Goal: Task Accomplishment & Management: Manage account settings

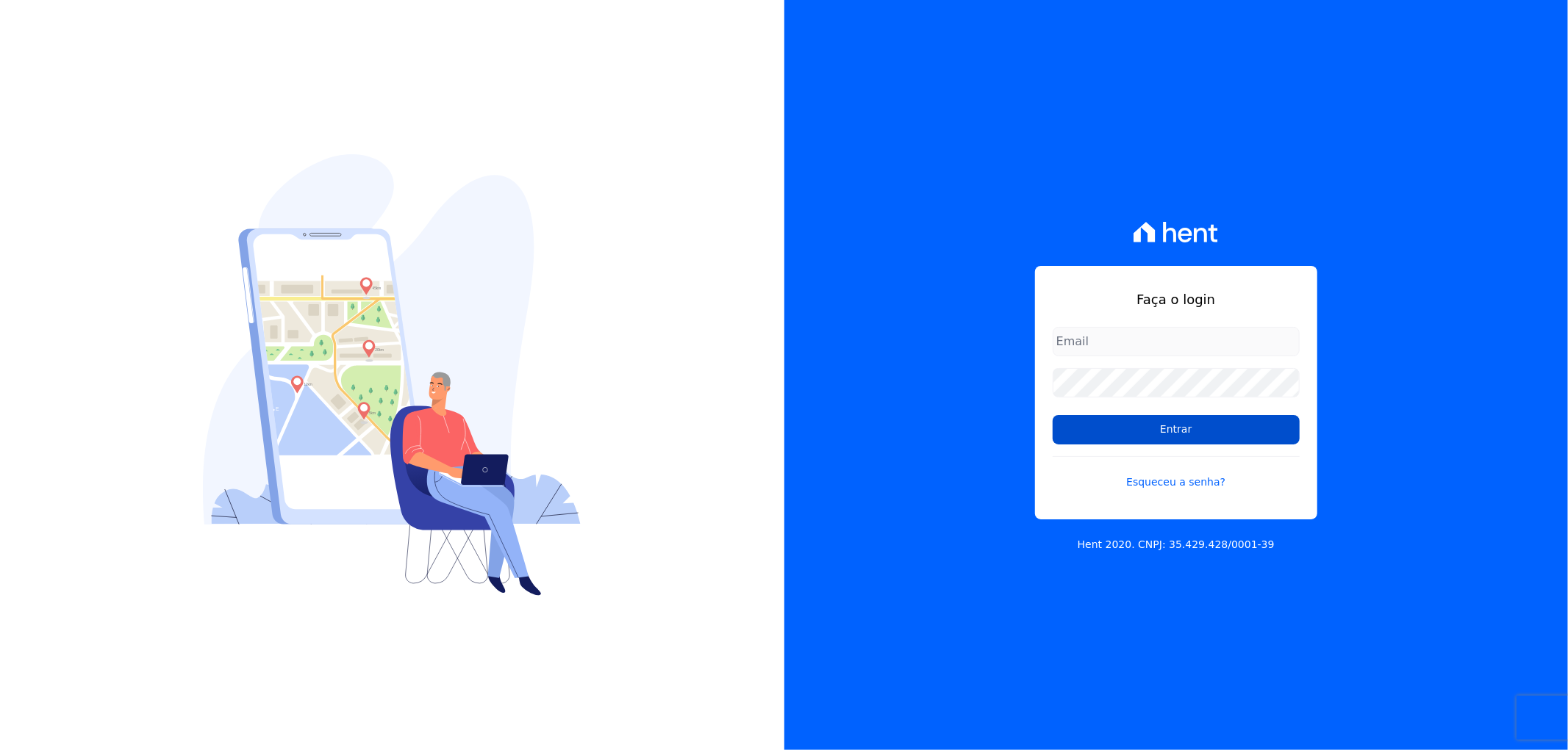
type input "recepcao@vilaurbe.com.br"
click at [1180, 438] on input "Entrar" at bounding box center [1176, 430] width 247 height 30
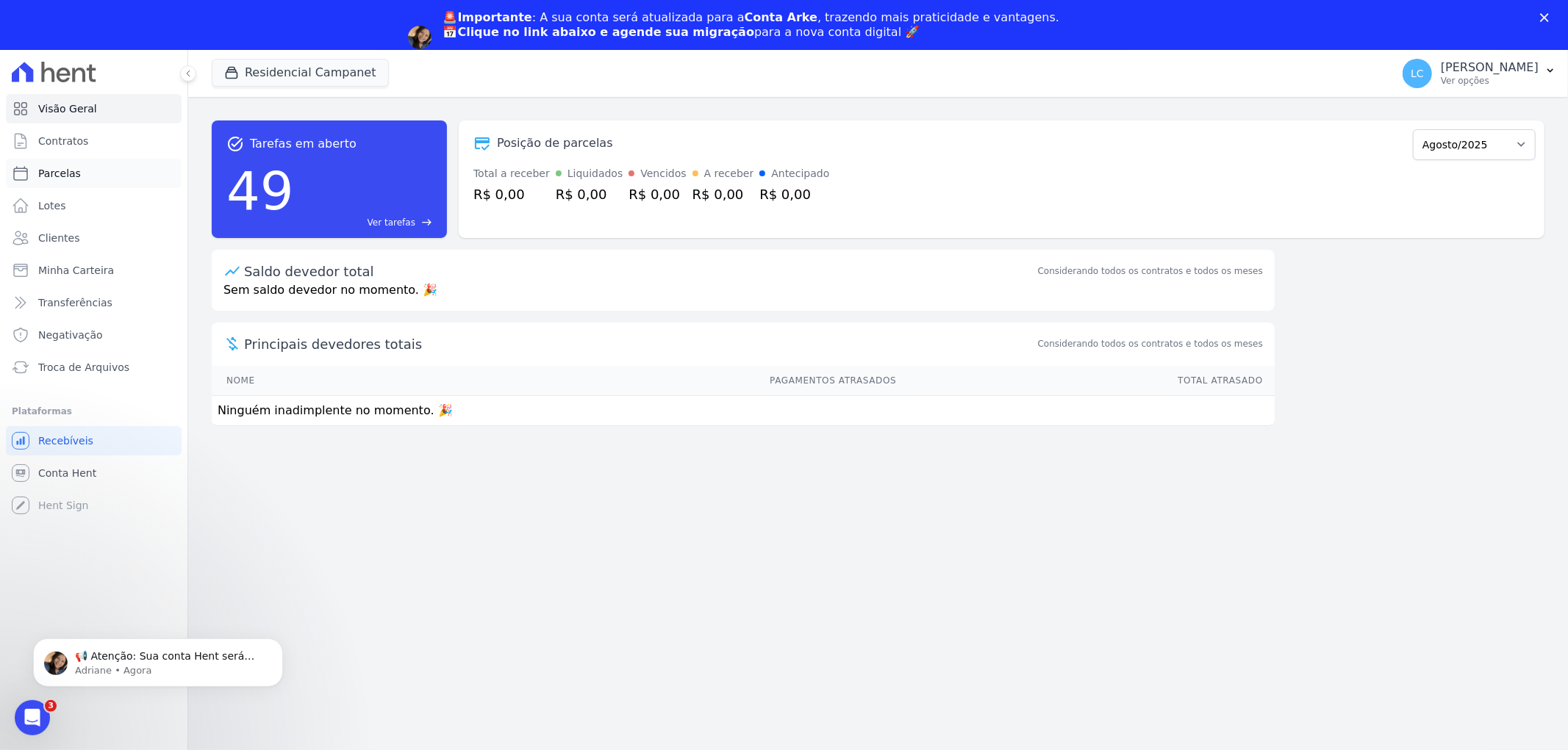
click at [83, 178] on link "Parcelas" at bounding box center [93, 173] width 176 height 30
select select
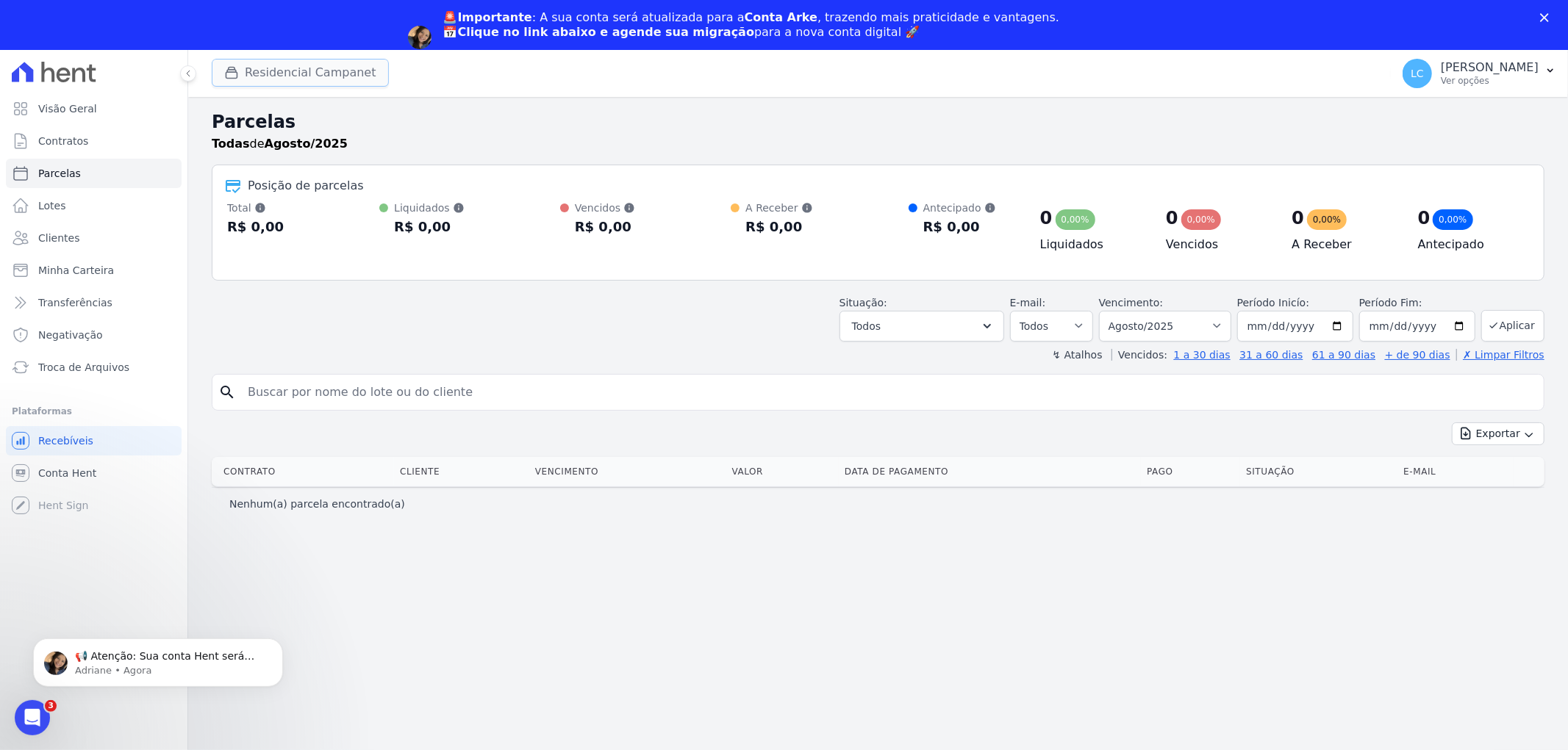
click at [263, 82] on button "Residencial Campanet" at bounding box center [300, 73] width 177 height 28
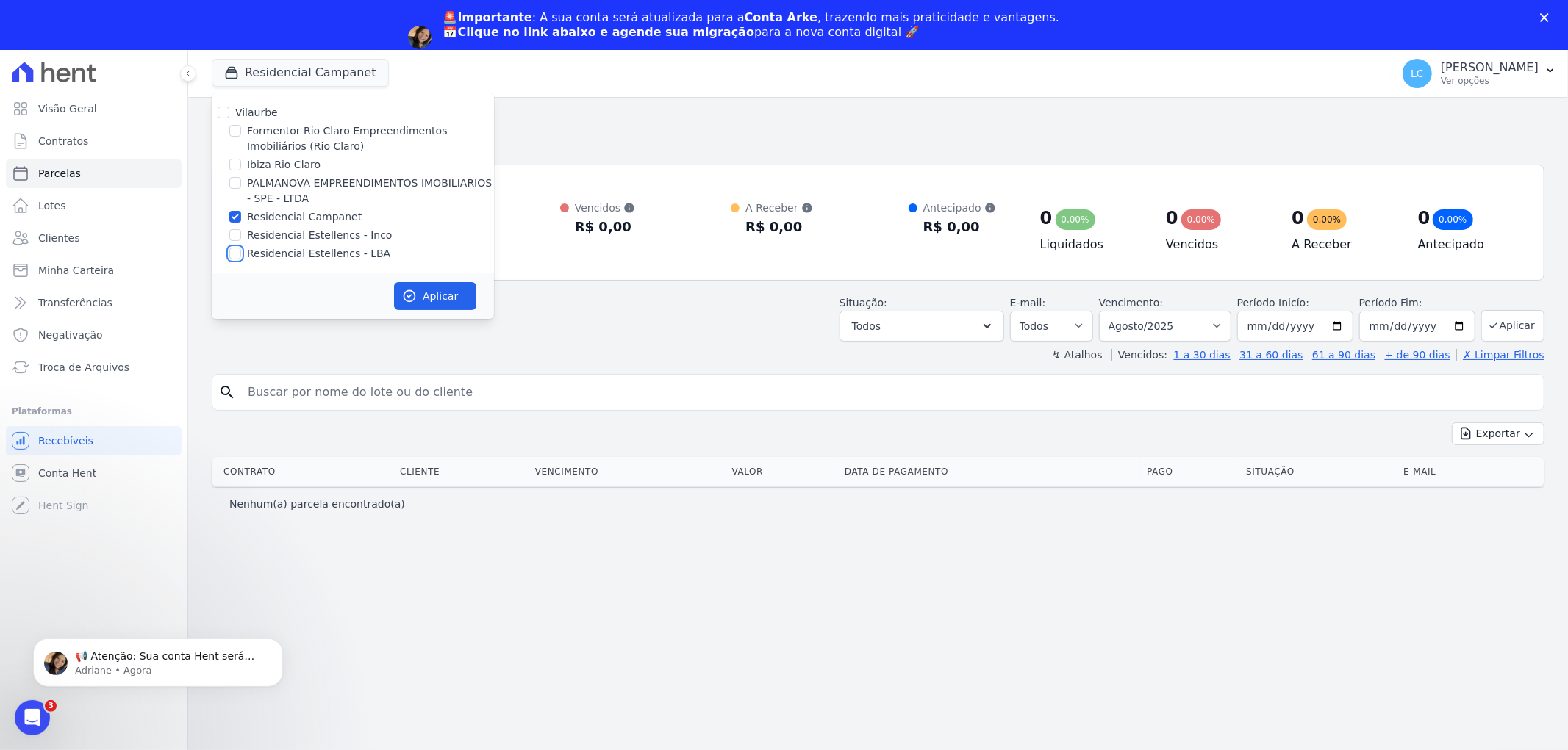
click at [236, 256] on input "Residencial Estellencs - LBA" at bounding box center [235, 254] width 12 height 12
checkbox input "true"
click at [240, 214] on input "Residencial Campanet" at bounding box center [235, 216] width 12 height 12
checkbox input "false"
click at [440, 290] on button "Aplicar" at bounding box center [435, 297] width 83 height 28
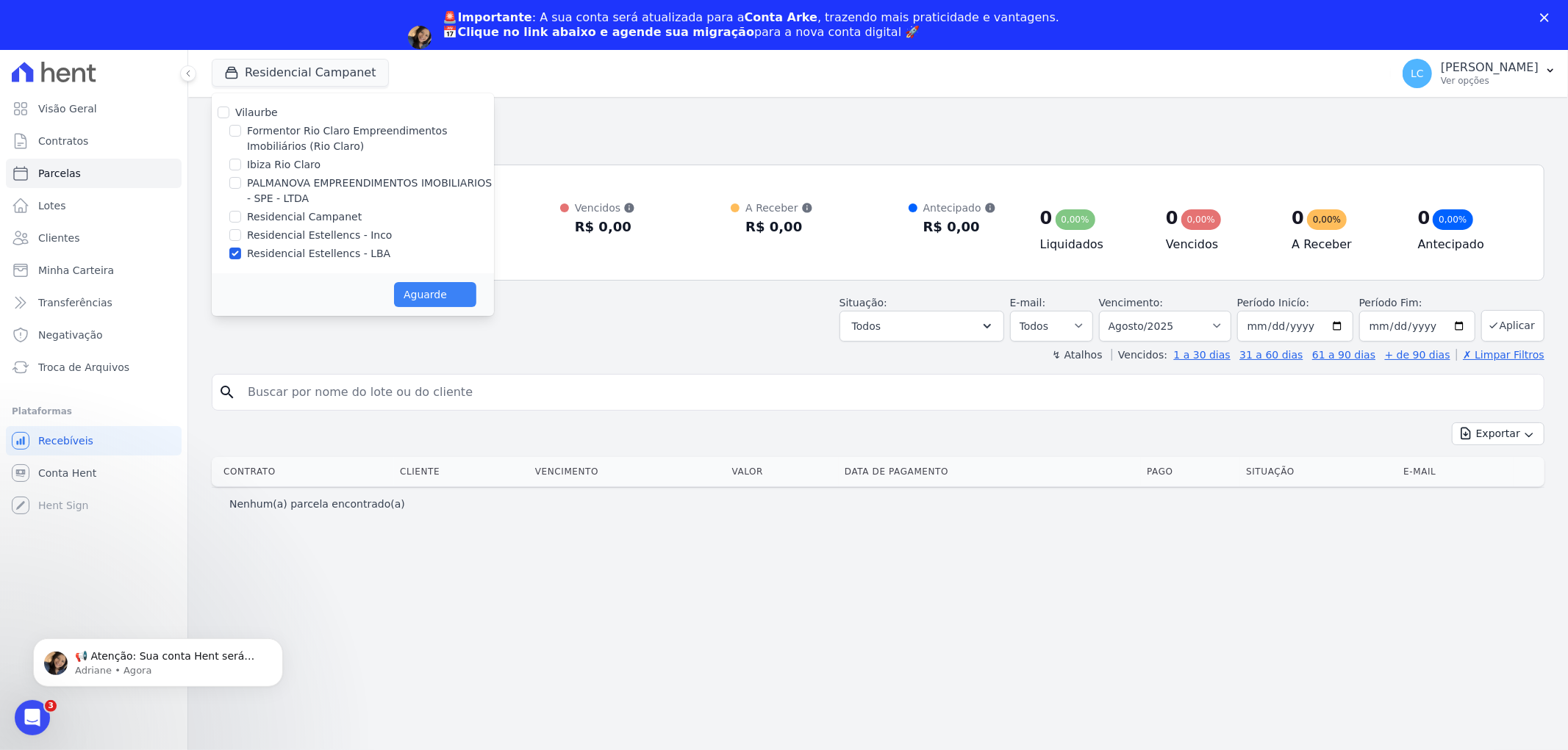
select select
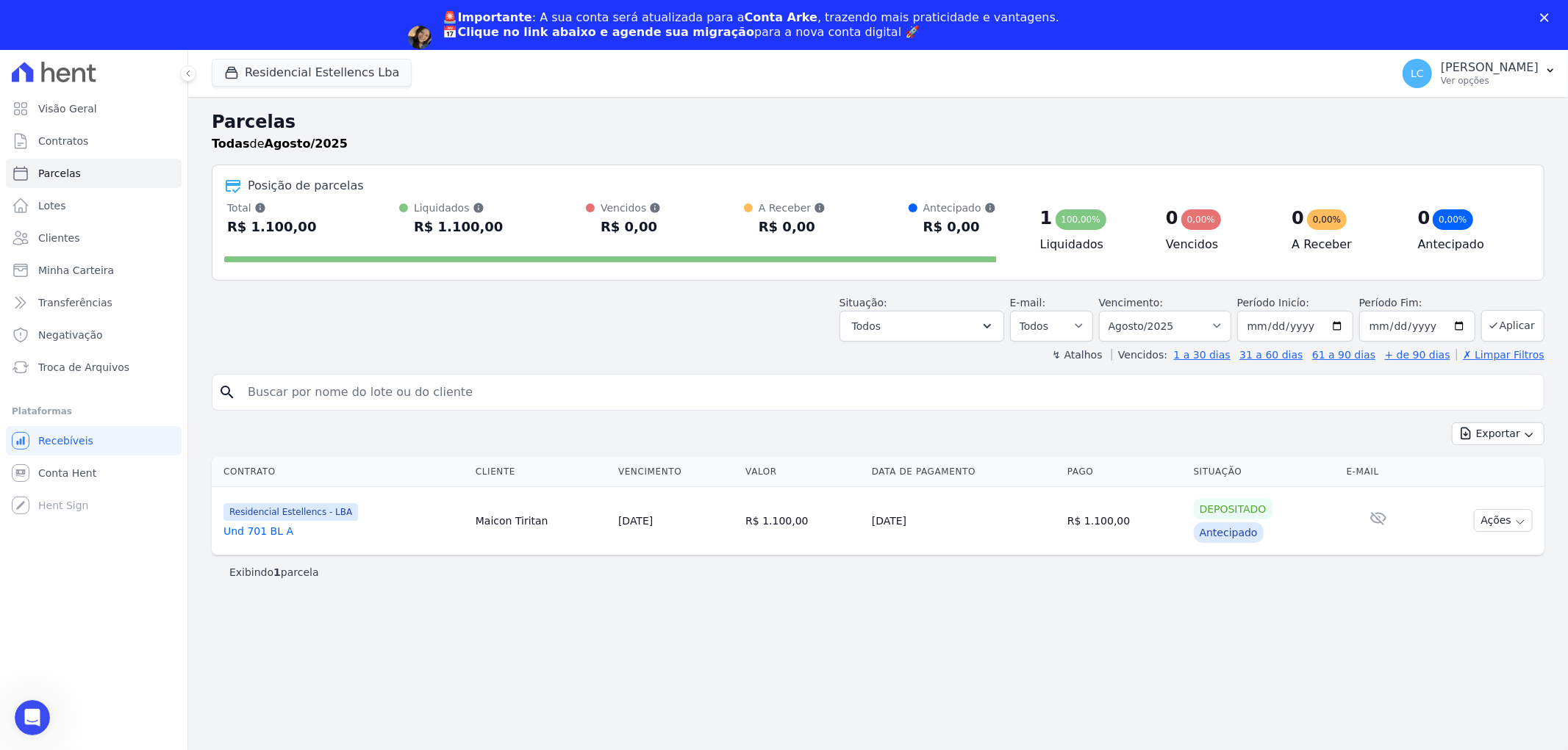
click at [438, 401] on input "search" at bounding box center [888, 392] width 1299 height 30
paste input "[PERSON_NAME]"
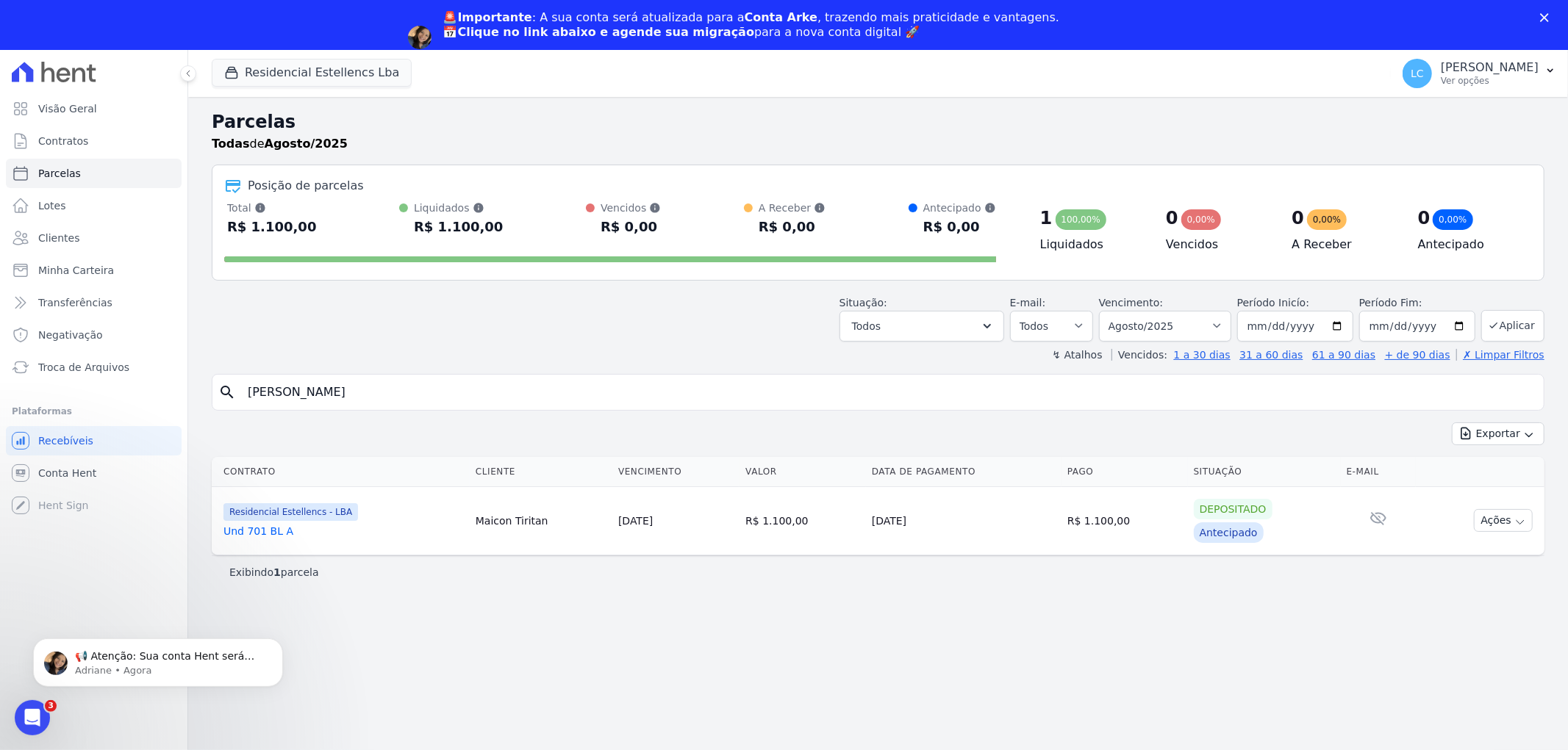
type input "[PERSON_NAME]"
select select
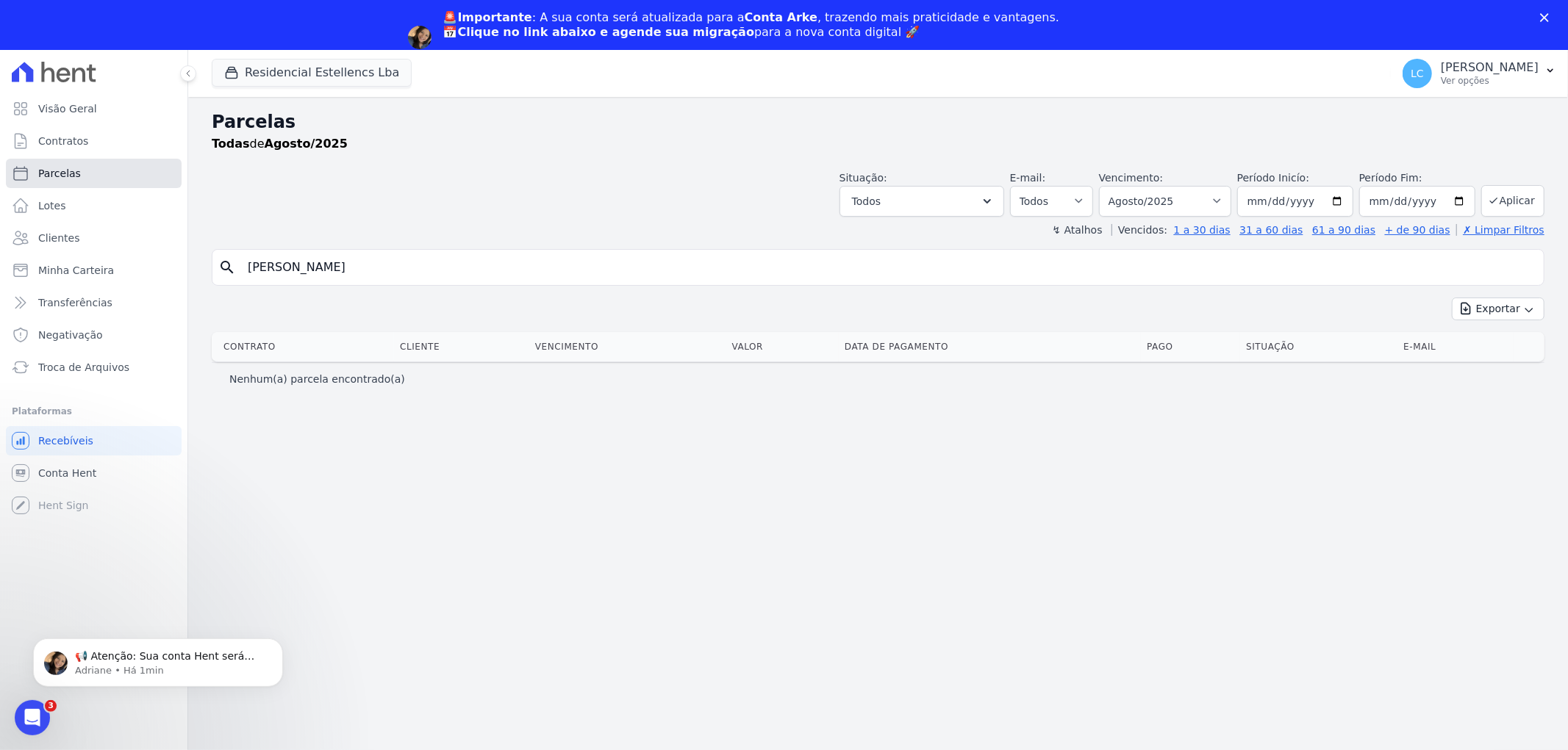
click at [82, 178] on link "Parcelas" at bounding box center [93, 173] width 176 height 30
select select
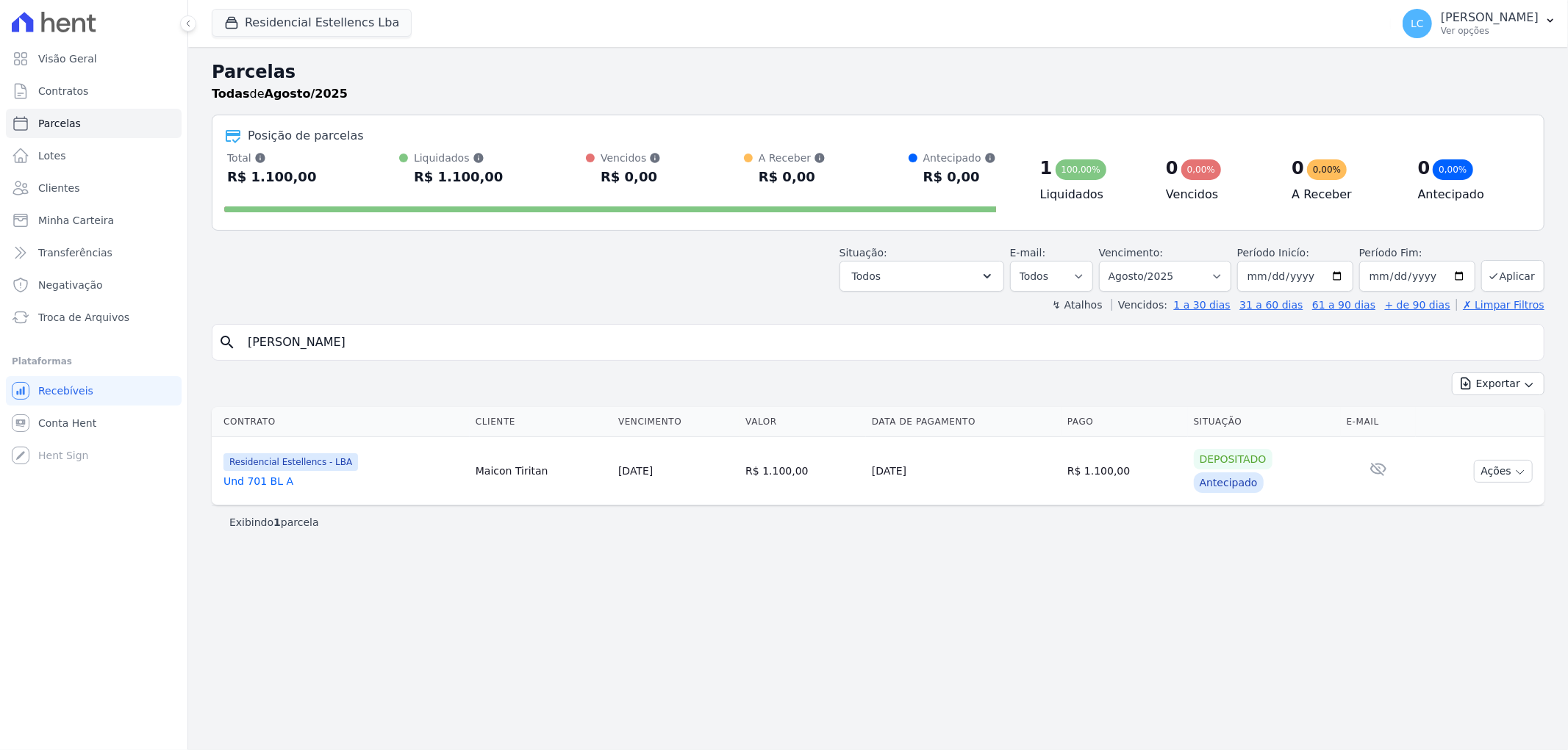
select select
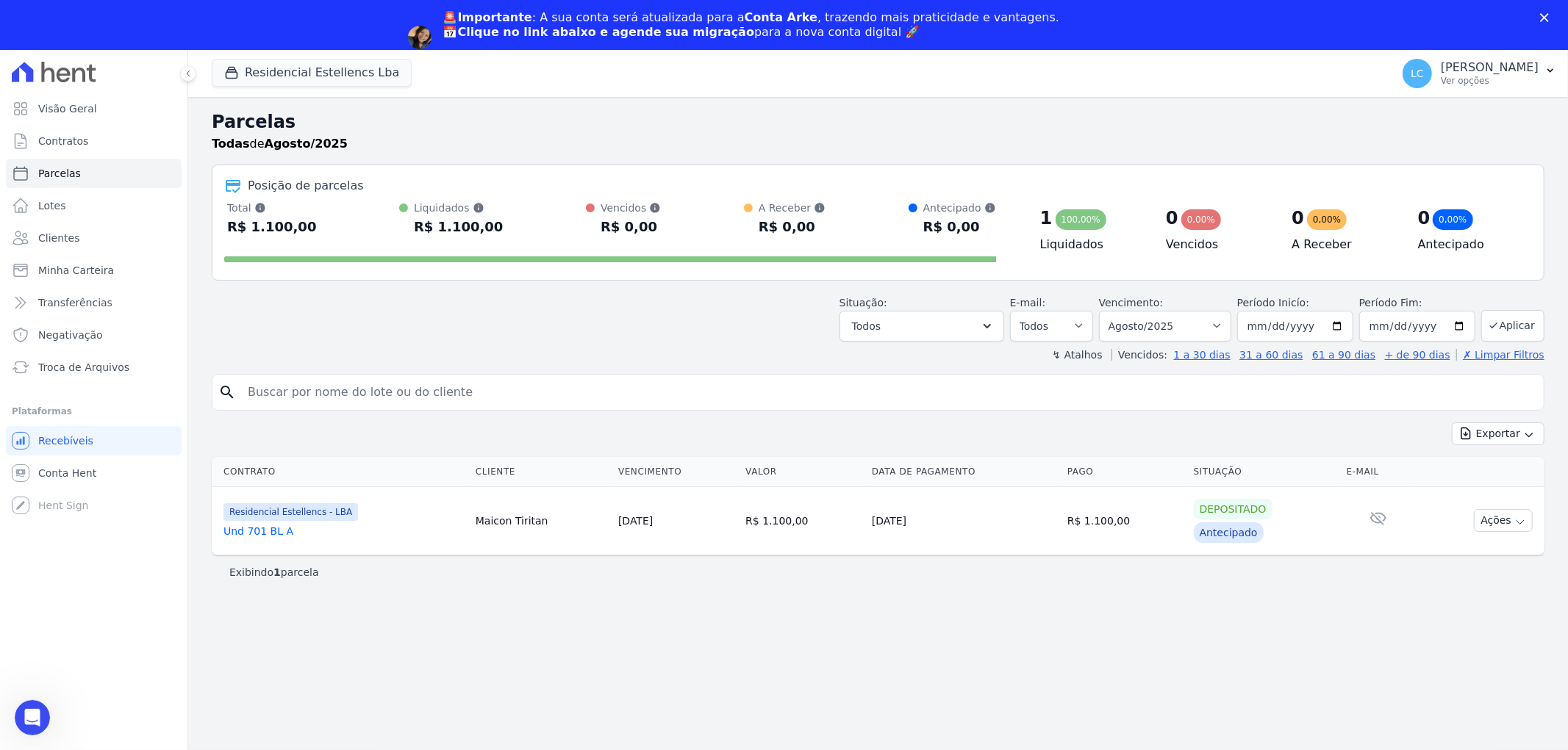
click at [387, 355] on div "Parcelas Todas de Agosto/2025 Posição de parcelas Total Soma das parcelas pagas…" at bounding box center [878, 448] width 1380 height 703
click at [373, 388] on input "search" at bounding box center [888, 392] width 1299 height 30
paste input "[PERSON_NAME]"
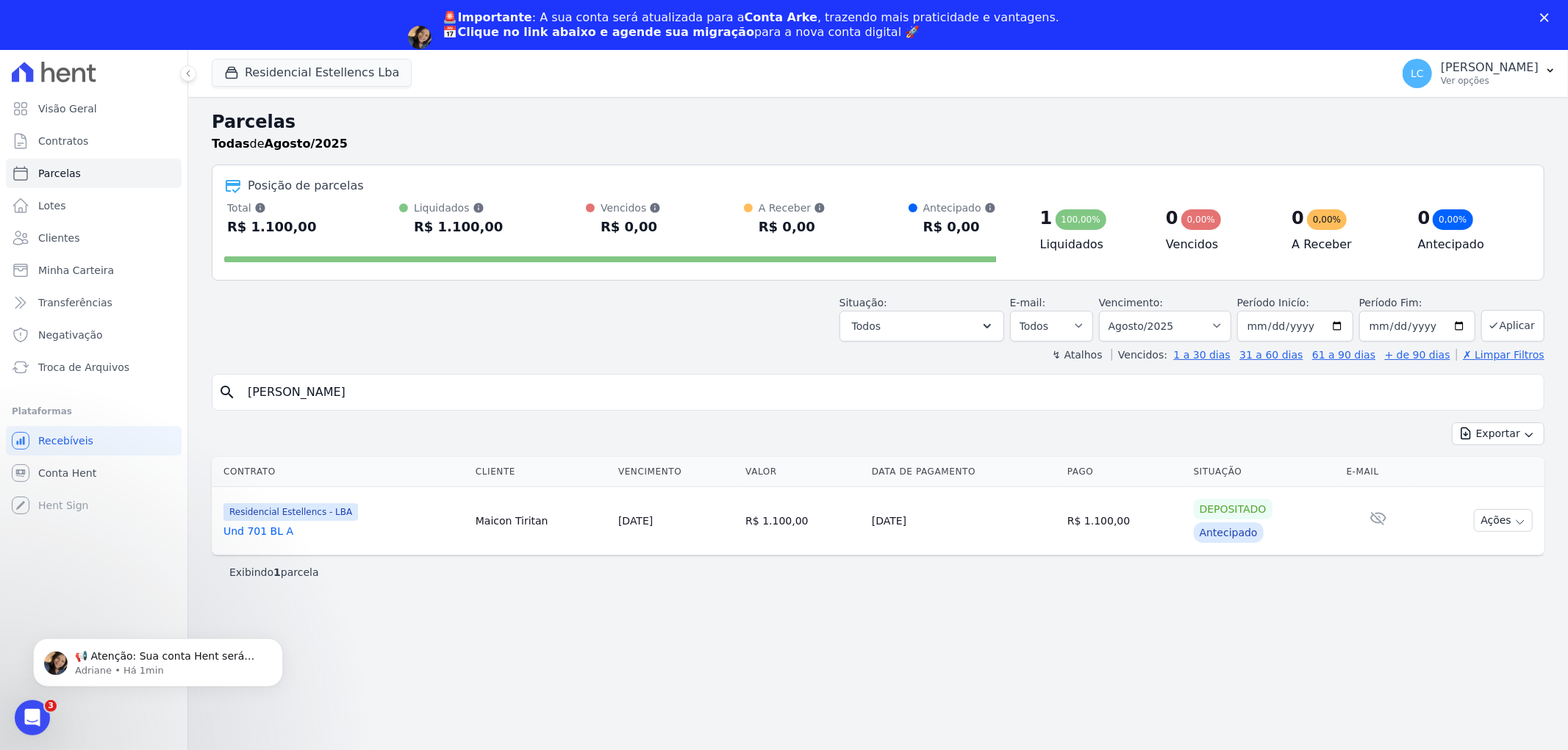
drag, startPoint x: 416, startPoint y: 389, endPoint x: 297, endPoint y: 400, distance: 119.5
click at [297, 400] on input "[PERSON_NAME]" at bounding box center [888, 392] width 1299 height 30
type input "Francisco"
select select
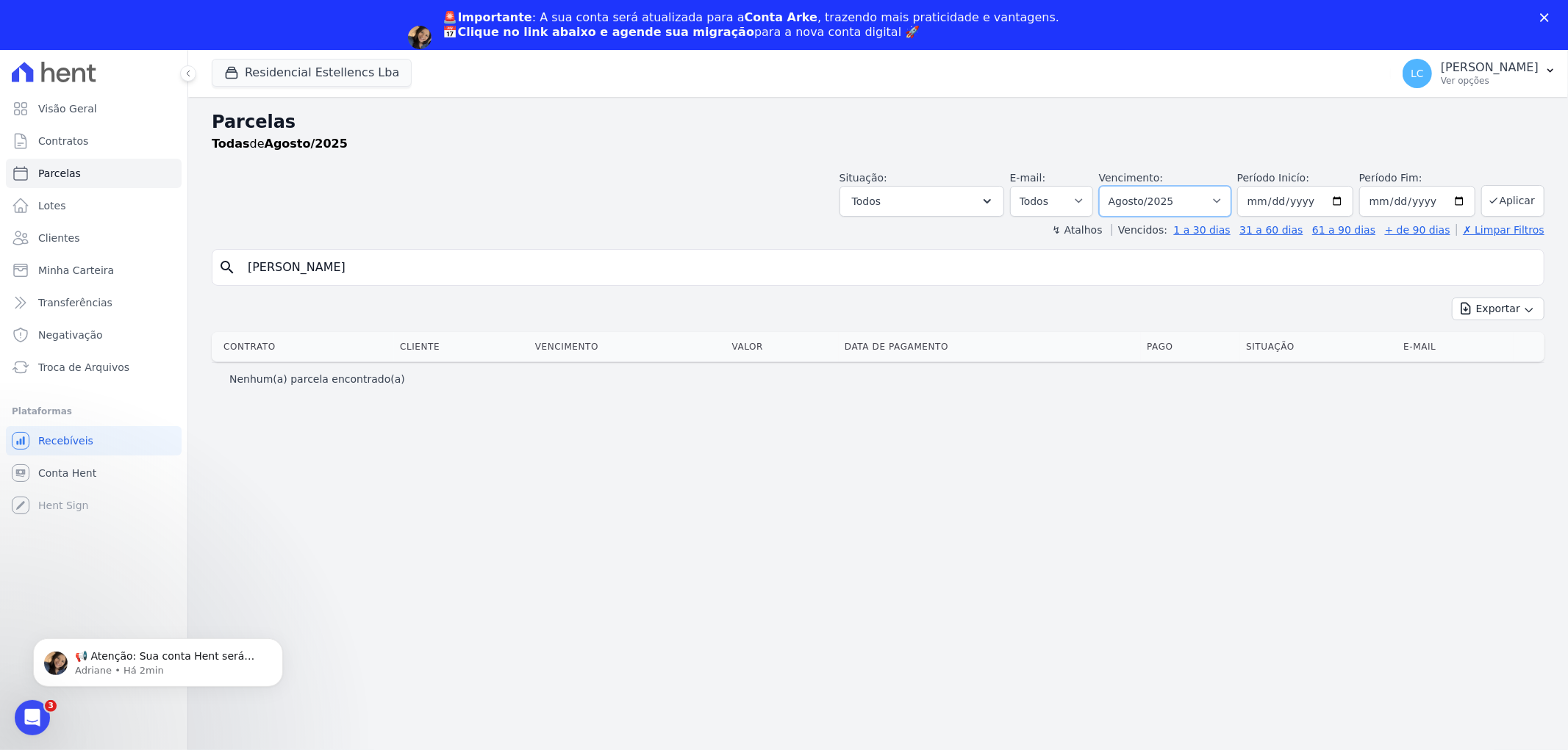
click at [1231, 195] on select "Filtrar por período ──────── Todos os meses Março/2018 Abril/2018 Maio/2018 Jun…" at bounding box center [1165, 201] width 132 height 31
select select "all"
click at [1120, 186] on select "Filtrar por período ──────── Todos os meses Março/2018 Abril/2018 Maio/2018 Jun…" at bounding box center [1165, 201] width 132 height 31
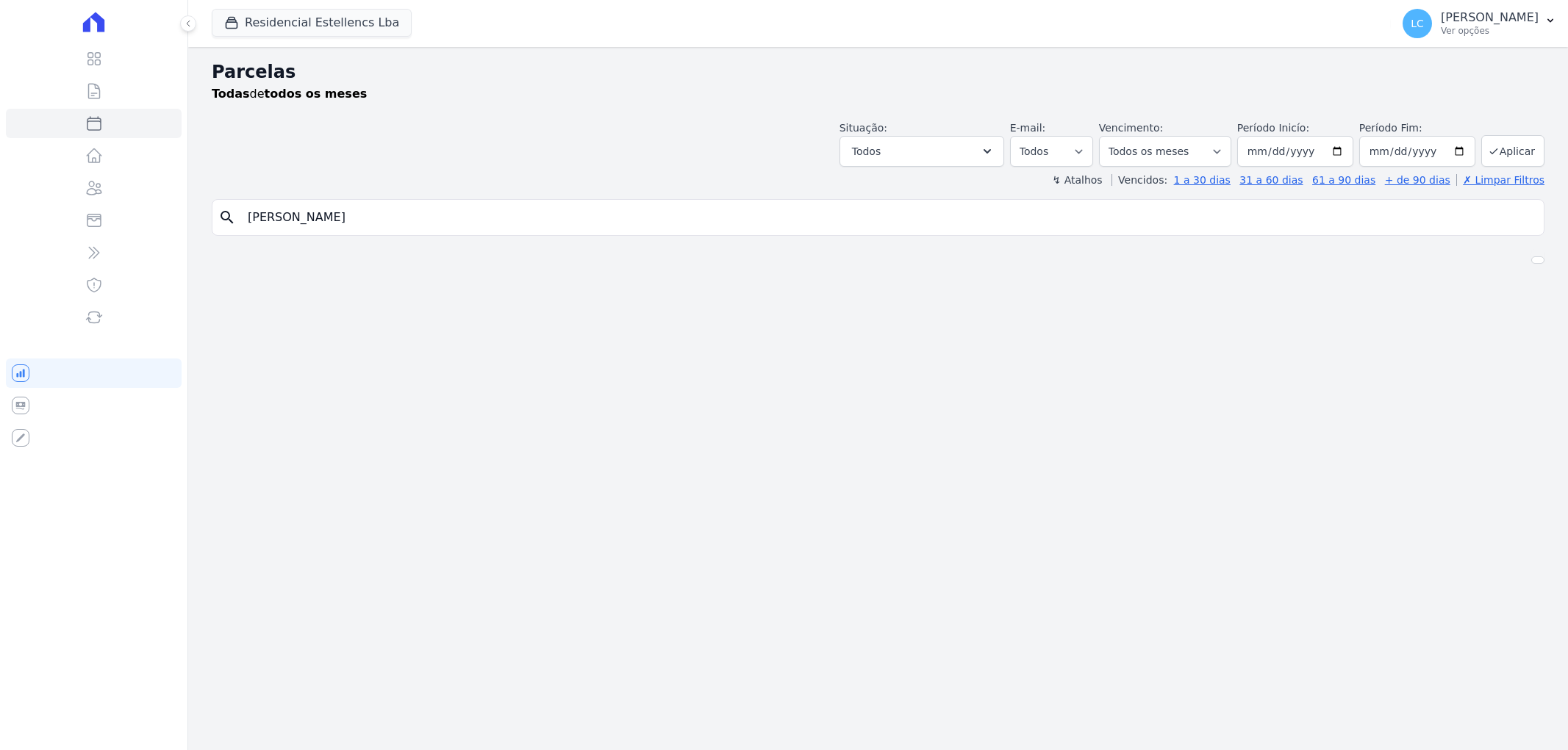
select select
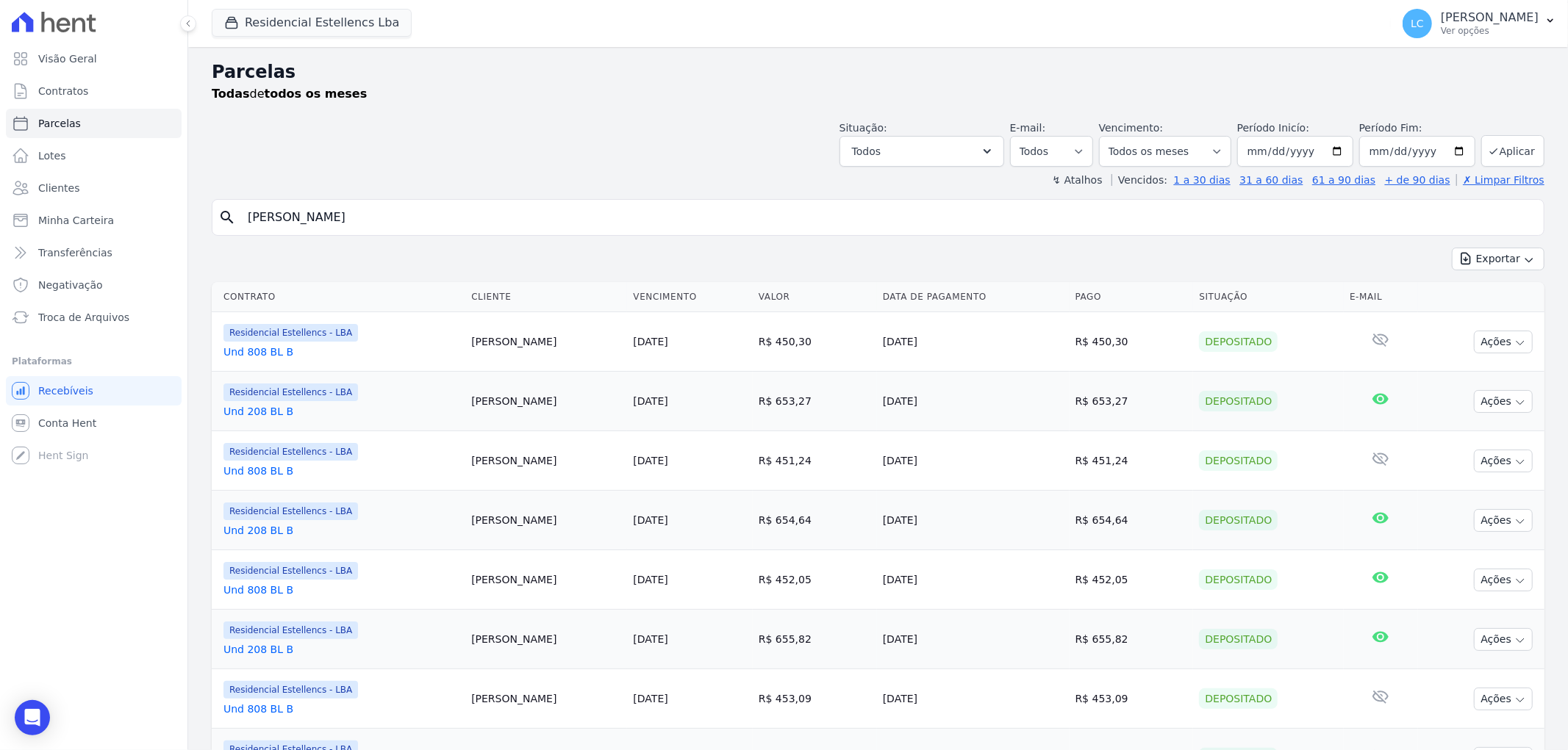
click at [335, 219] on input "[PERSON_NAME]" at bounding box center [888, 218] width 1299 height 30
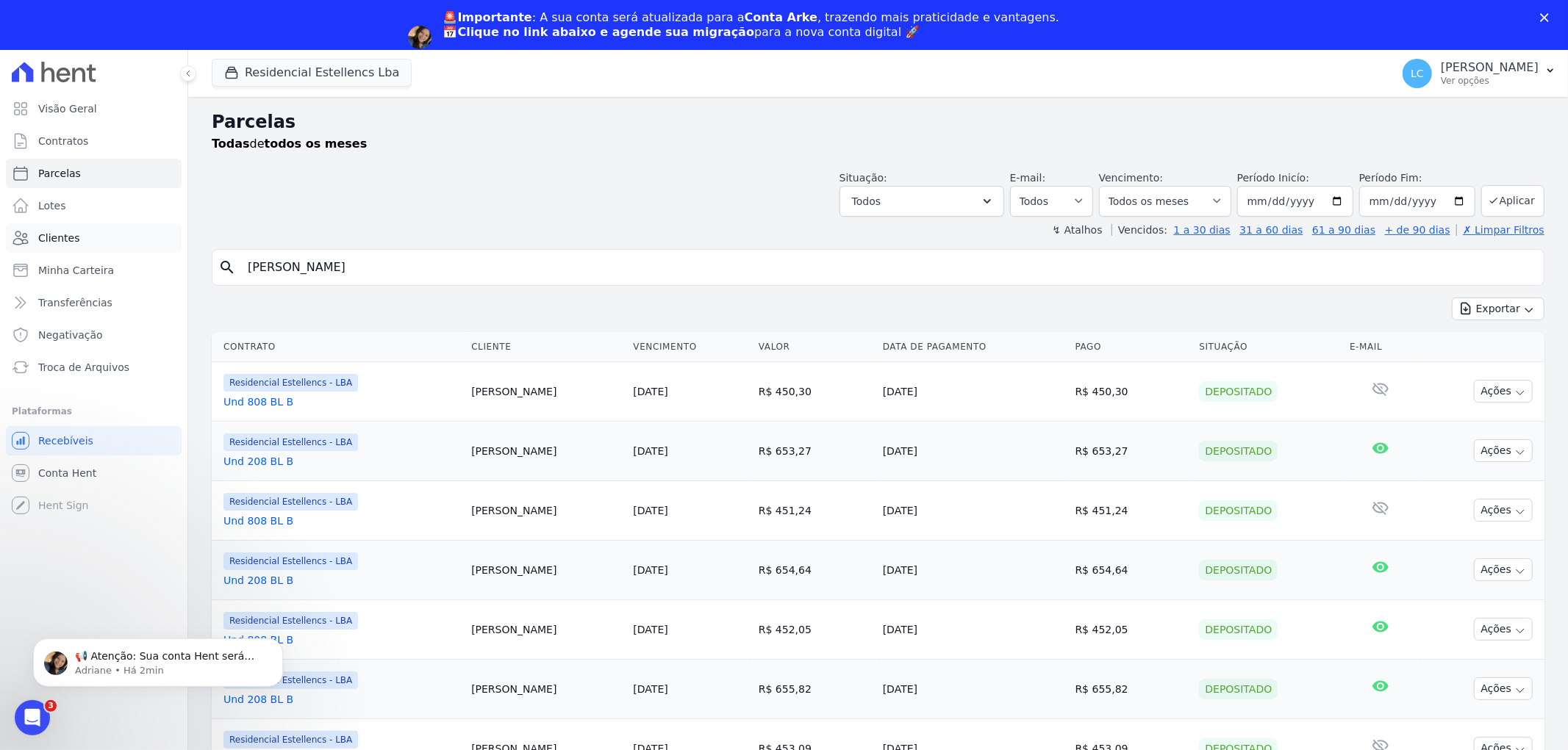
drag, startPoint x: 382, startPoint y: 274, endPoint x: 50, endPoint y: 252, distance: 332.7
click at [50, 252] on div "Visão Geral Contratos Parcelas Lotes Clientes Minha Carteira Transferências Neg…" at bounding box center [784, 425] width 1568 height 750
paste input "Jardson Alexandre"
type input "[PERSON_NAME]"
select select
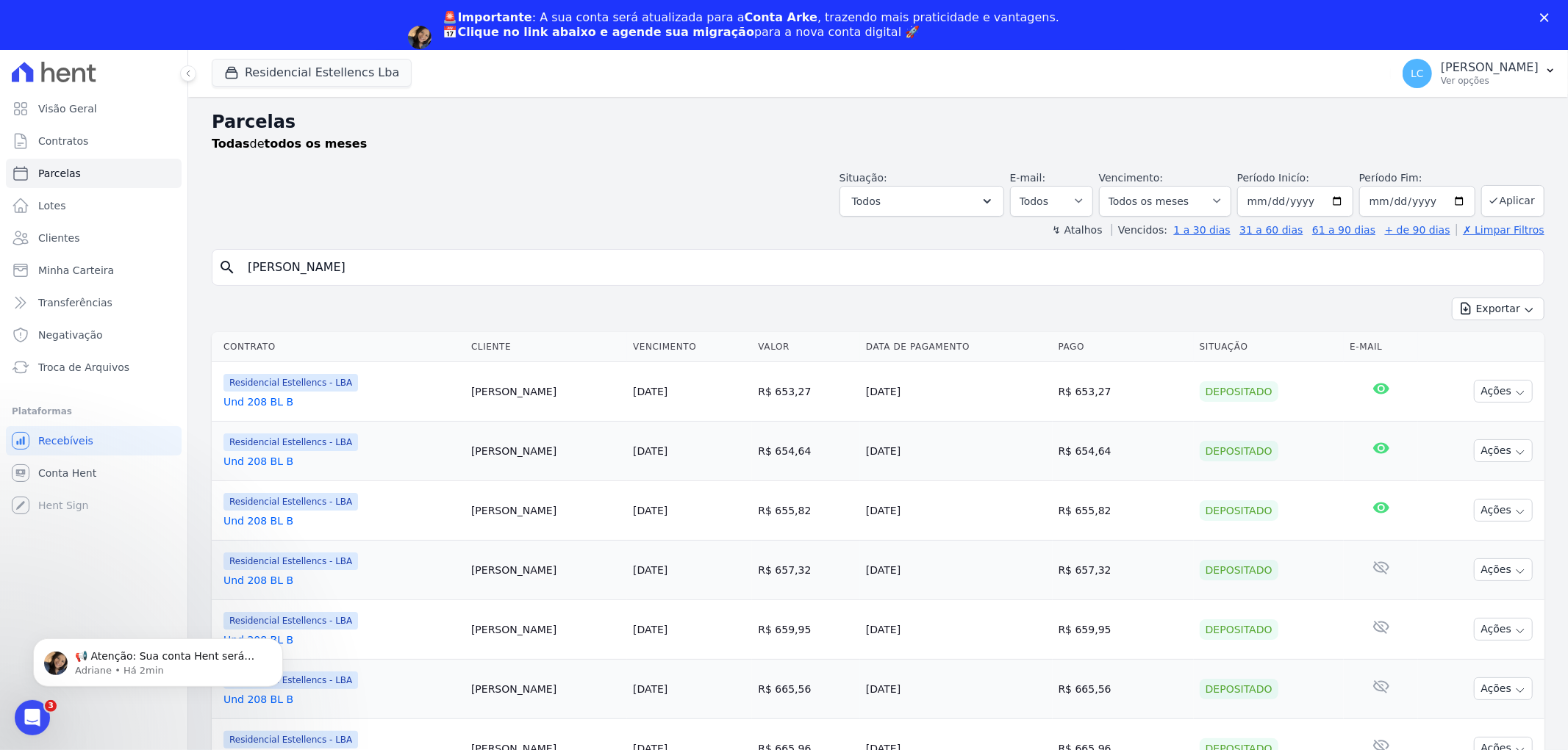
click at [454, 262] on input "[PERSON_NAME]" at bounding box center [888, 268] width 1299 height 30
click at [336, 264] on input "[PERSON_NAME]" at bounding box center [888, 268] width 1299 height 30
type input "Francisco Alexandre"
select select
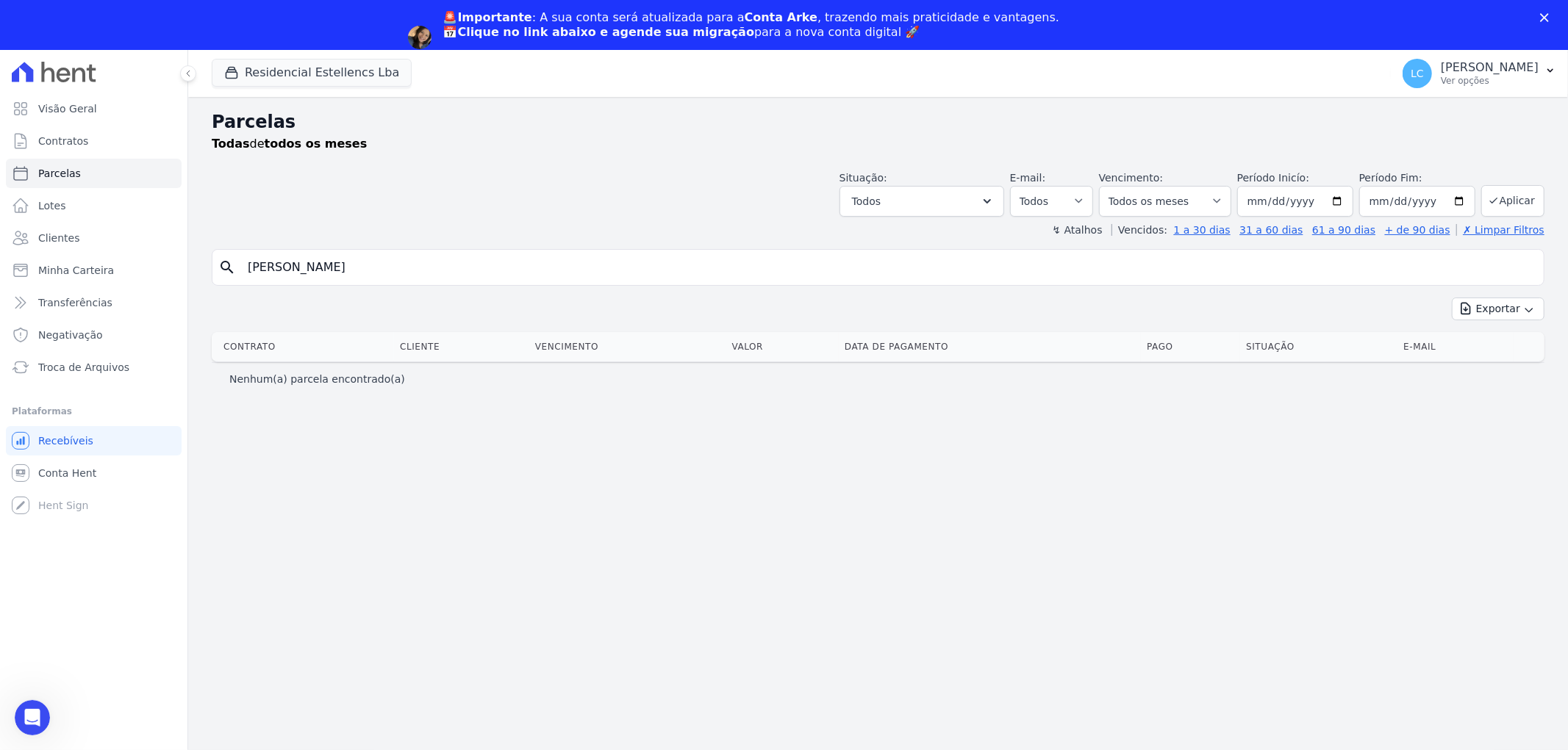
click at [370, 264] on input "Francisco Alexandre" at bounding box center [888, 268] width 1299 height 30
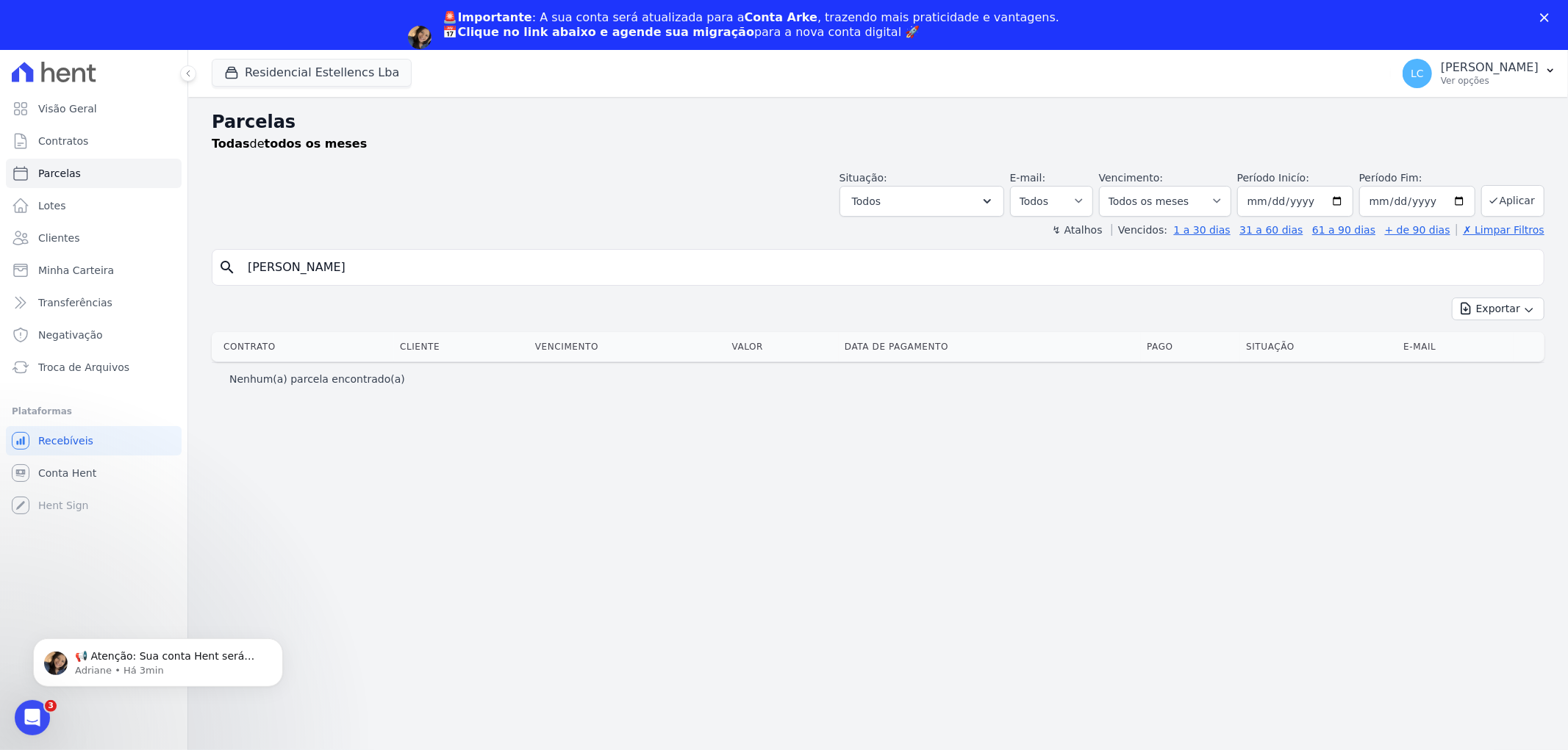
type input "Francisco"
select select
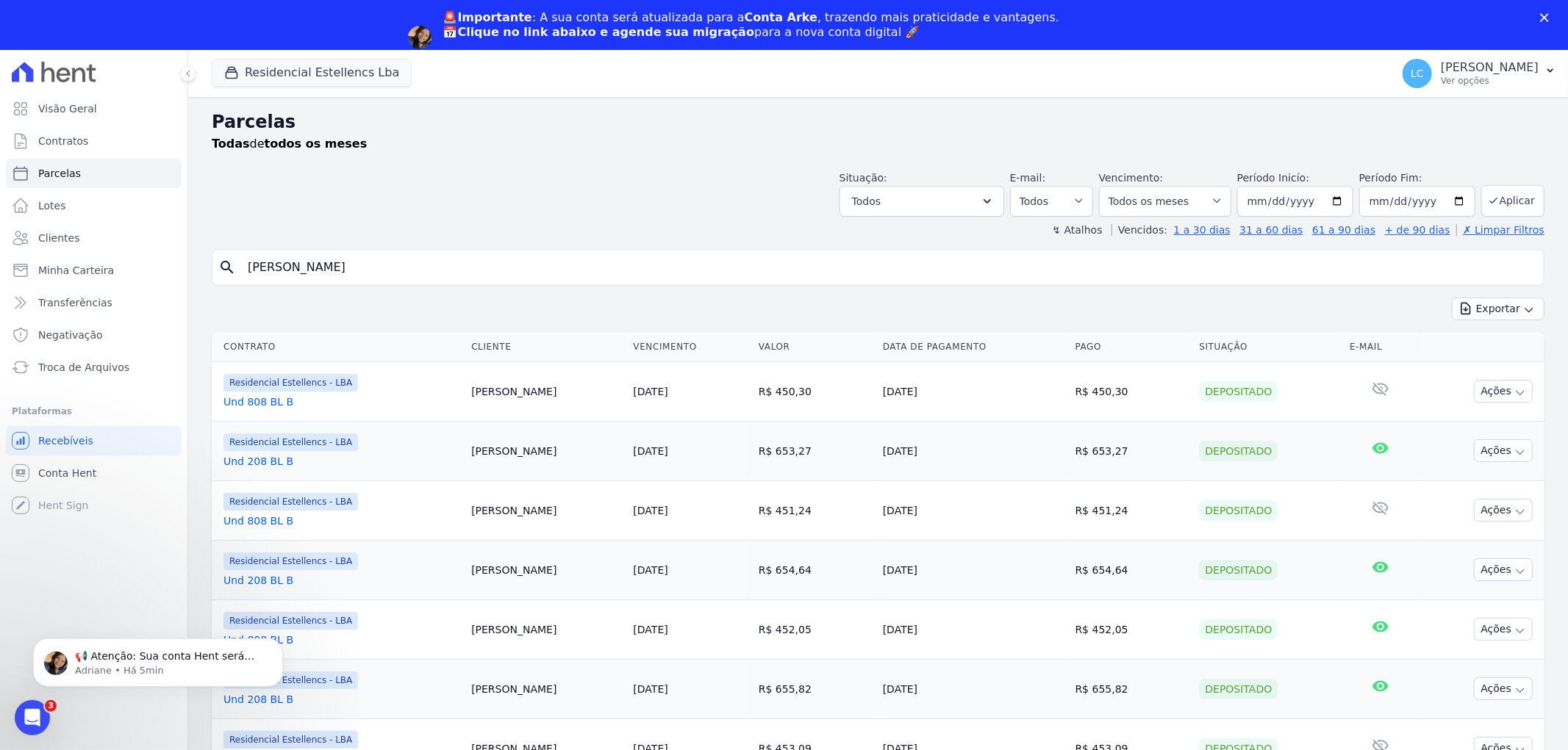
click at [489, 278] on input "Francisco" at bounding box center [888, 268] width 1299 height 30
select select
click at [136, 241] on link "Clientes" at bounding box center [93, 238] width 176 height 30
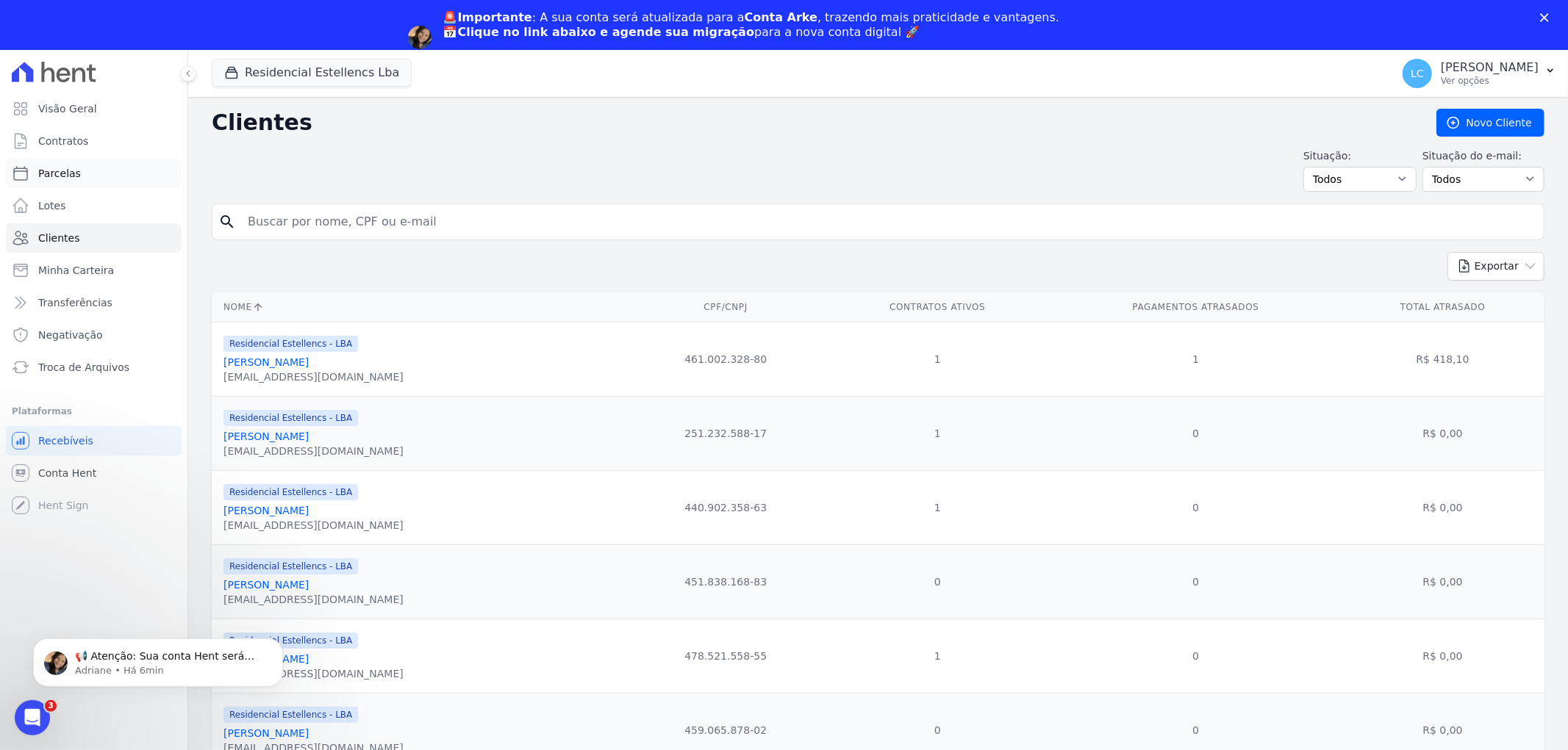
click at [86, 174] on link "Parcelas" at bounding box center [93, 173] width 176 height 30
select select
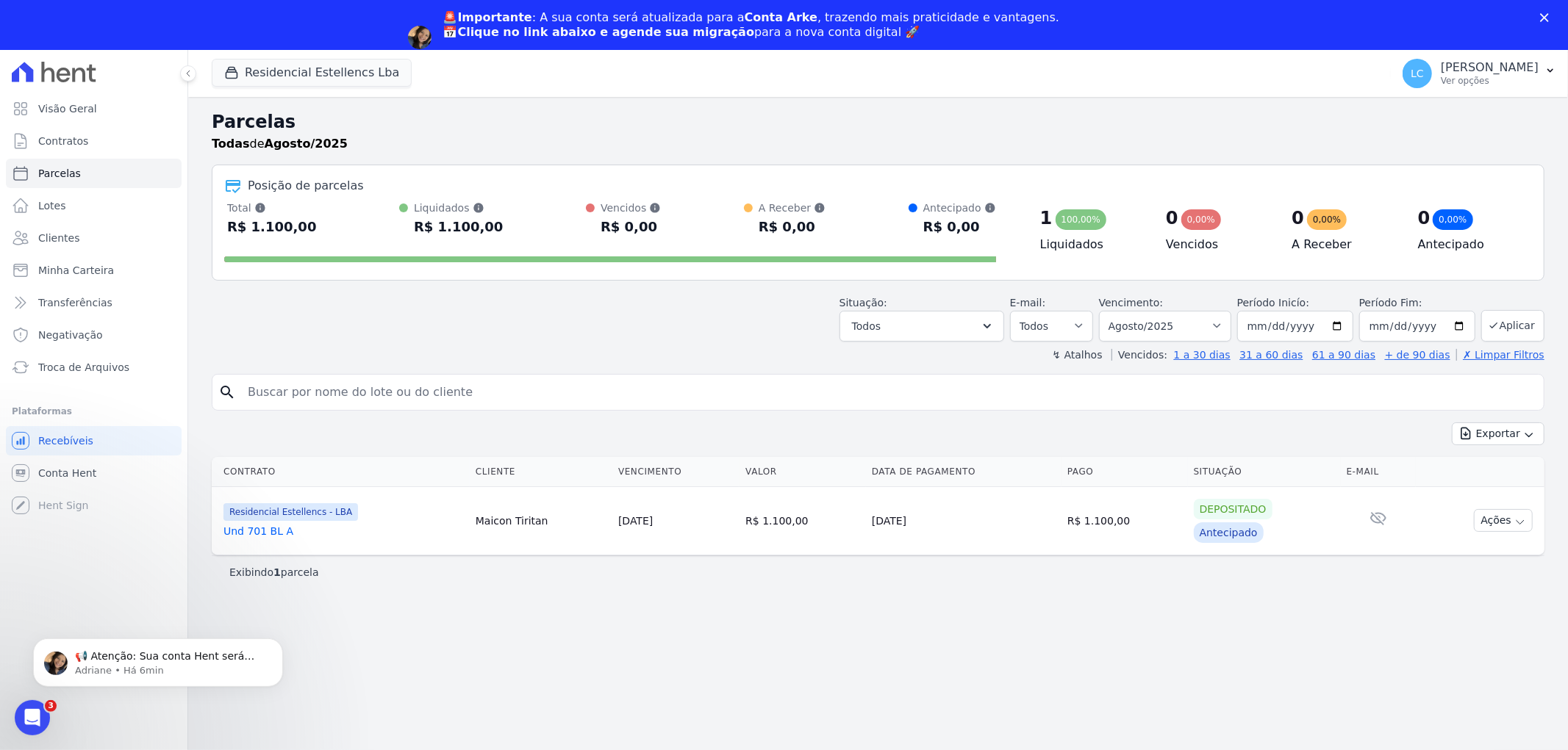
click at [382, 394] on input "search" at bounding box center [888, 392] width 1299 height 30
paste input "[PERSON_NAME]"
type input "[PERSON_NAME]"
select select
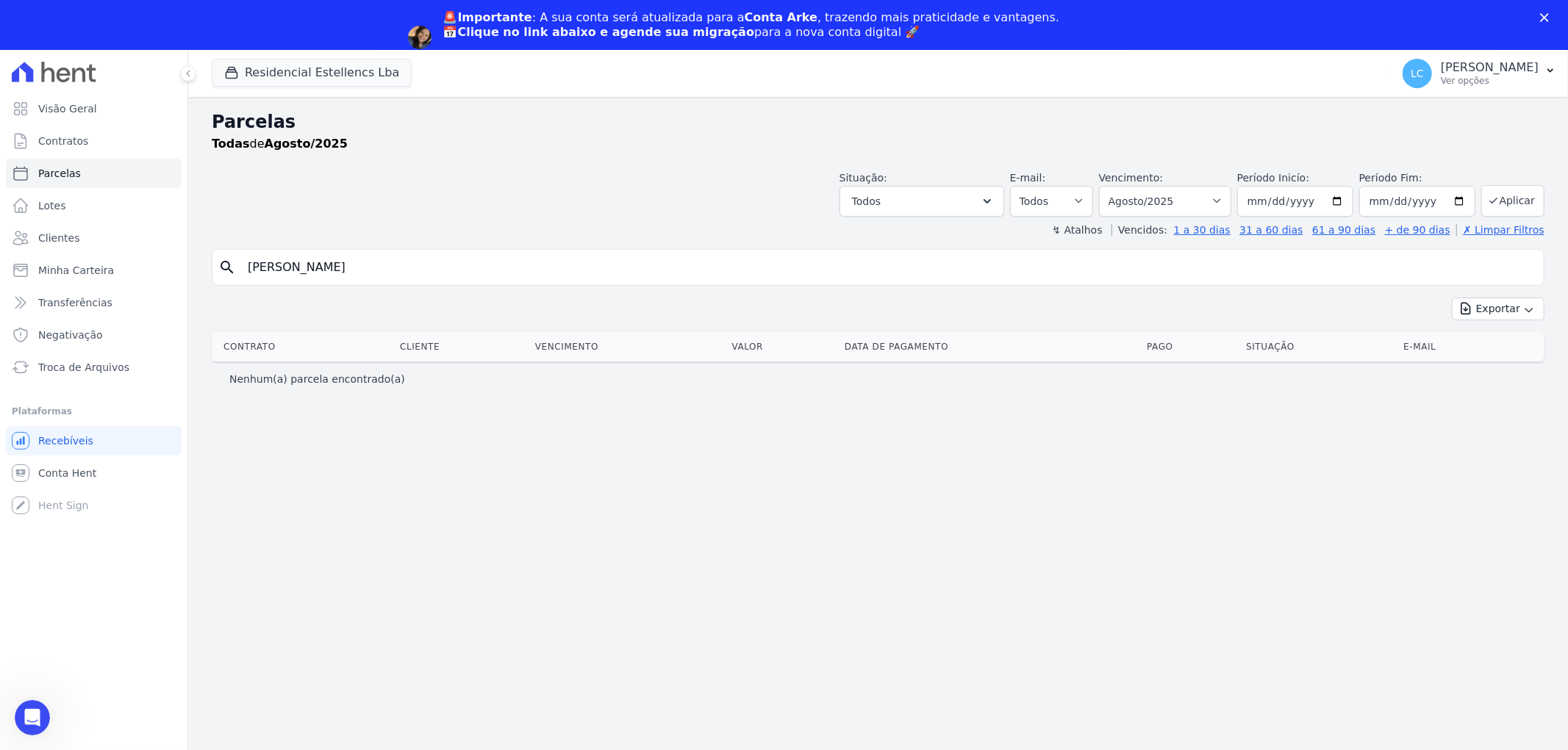
click at [435, 265] on input "[PERSON_NAME]" at bounding box center [888, 268] width 1299 height 30
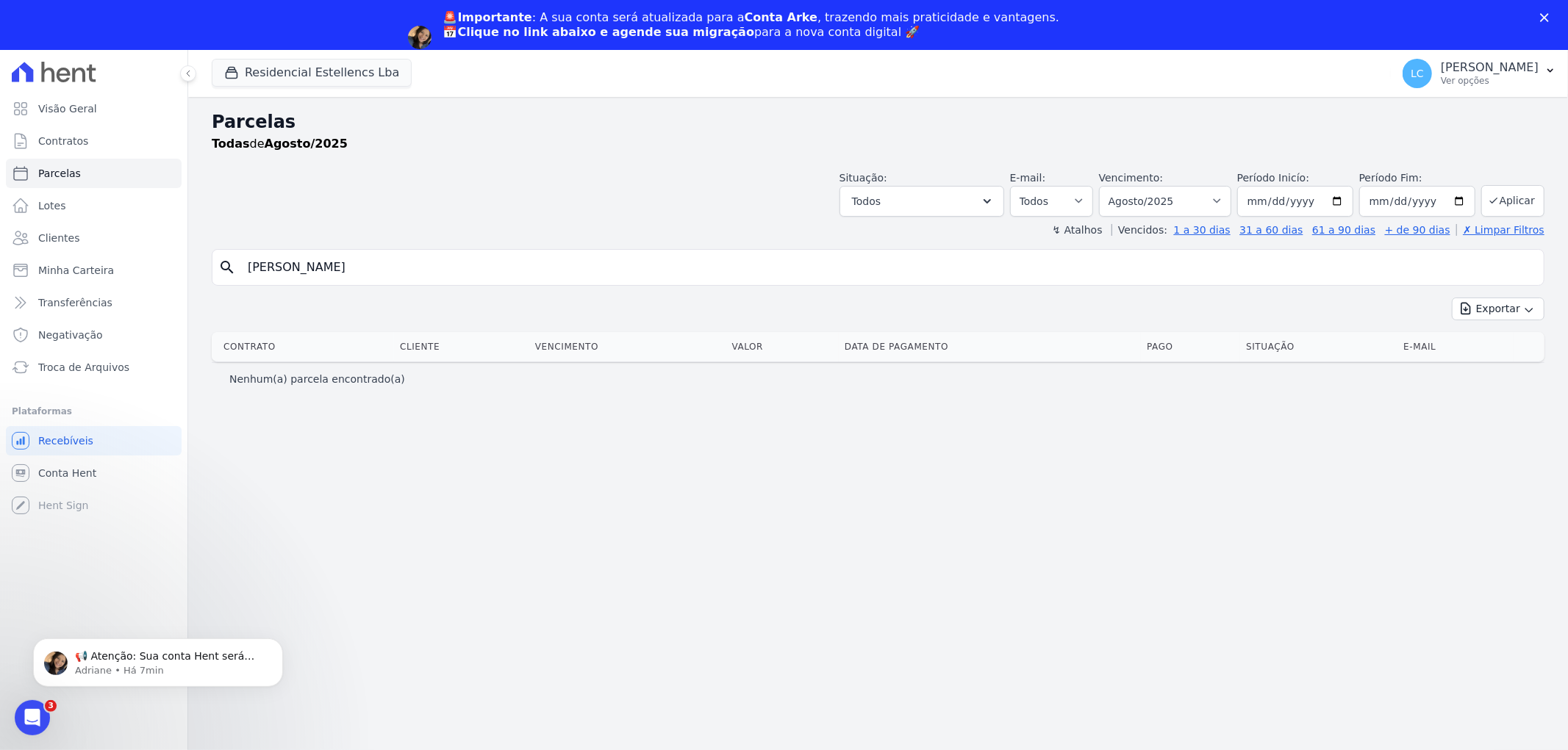
type input "Francisco Jardson"
select select
click at [368, 265] on input "Francisco Jardson" at bounding box center [888, 268] width 1299 height 30
click at [340, 77] on button "Residencial Estellencs Lba" at bounding box center [311, 73] width 200 height 28
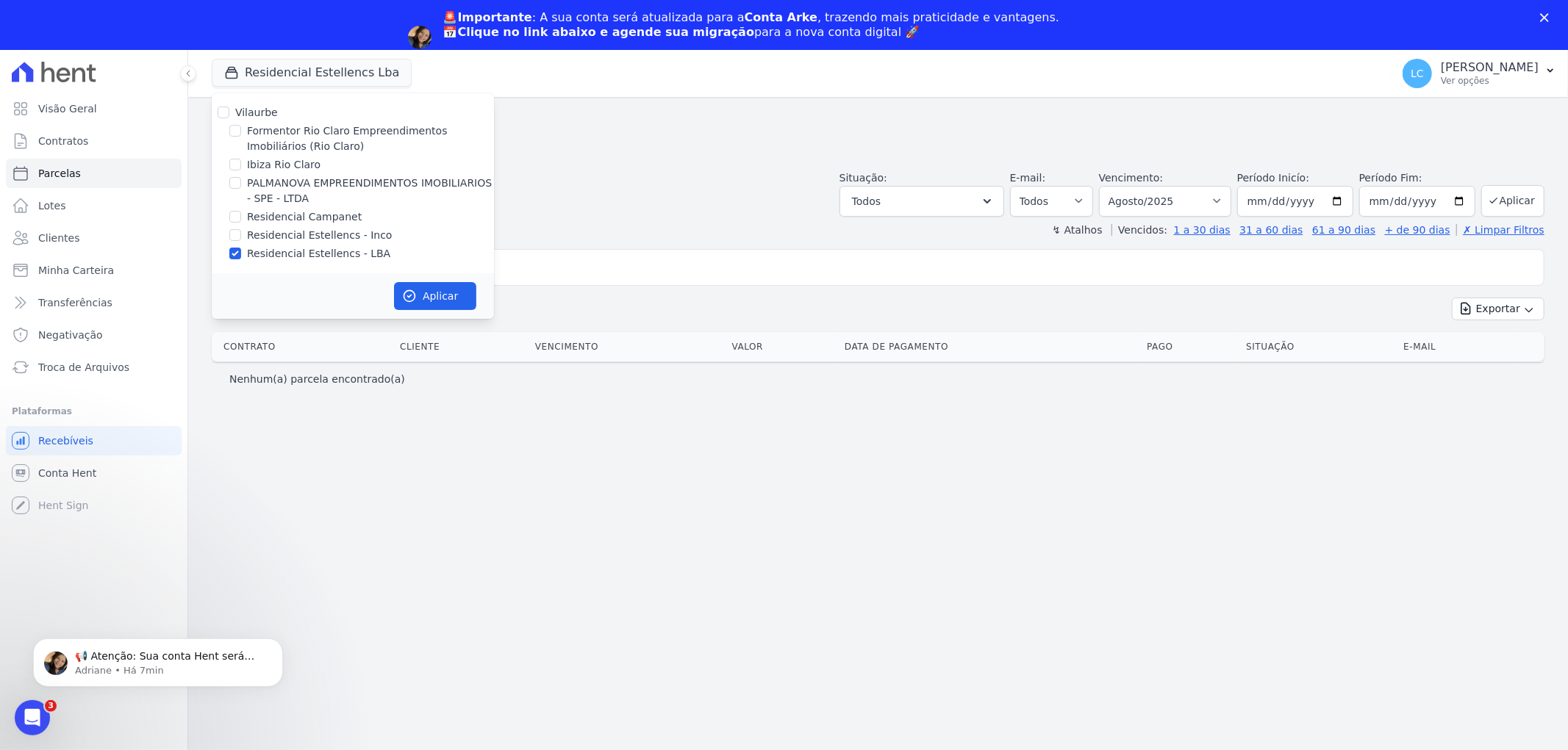
click at [551, 431] on div "Parcelas Todas de Agosto/2025 Situação: Agendado Em Aberto Pago Processando Can…" at bounding box center [878, 448] width 1380 height 703
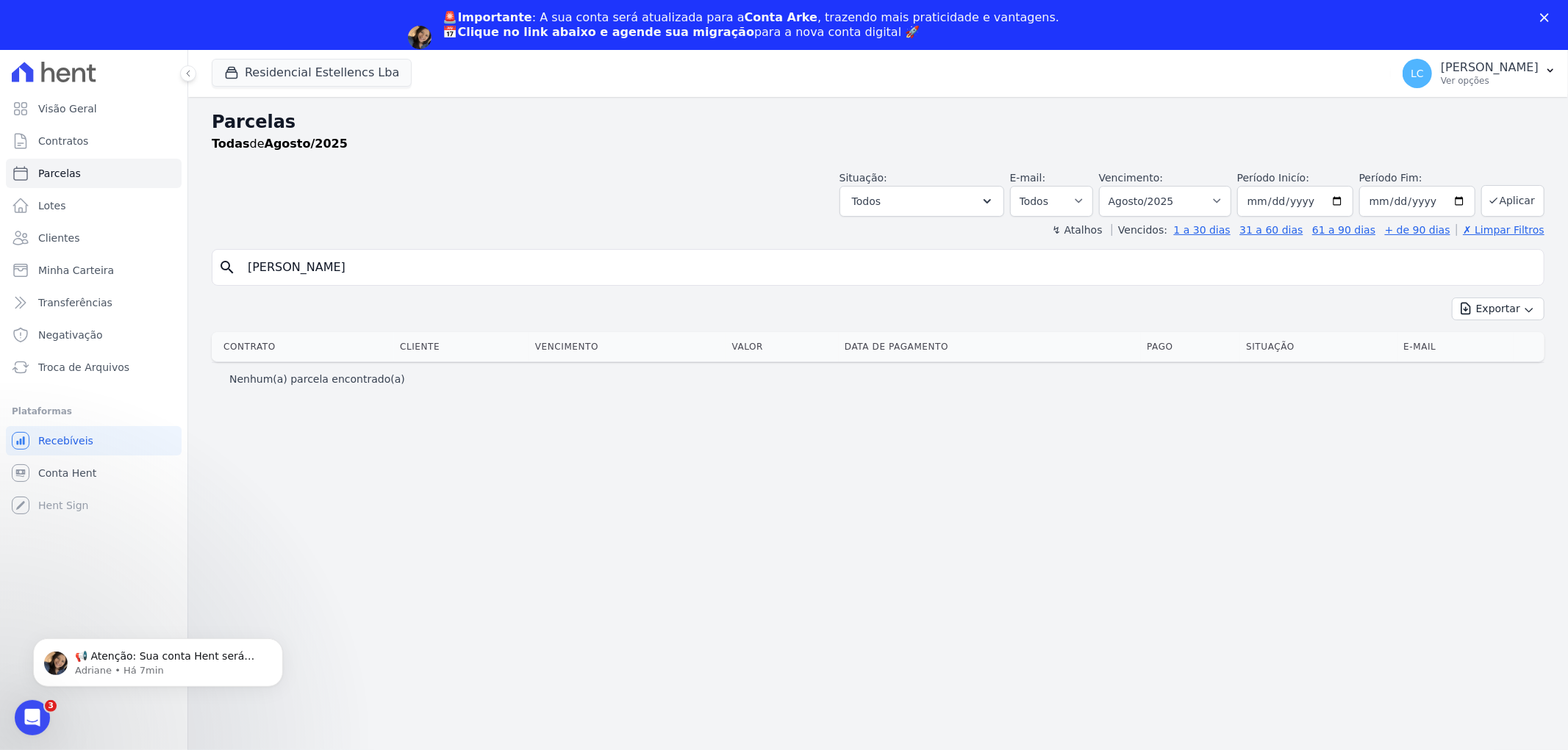
click at [36, 77] on icon at bounding box center [54, 72] width 84 height 21
click at [356, 268] on input "Francisco Jardson" at bounding box center [888, 268] width 1299 height 30
type input "Francisco"
select select
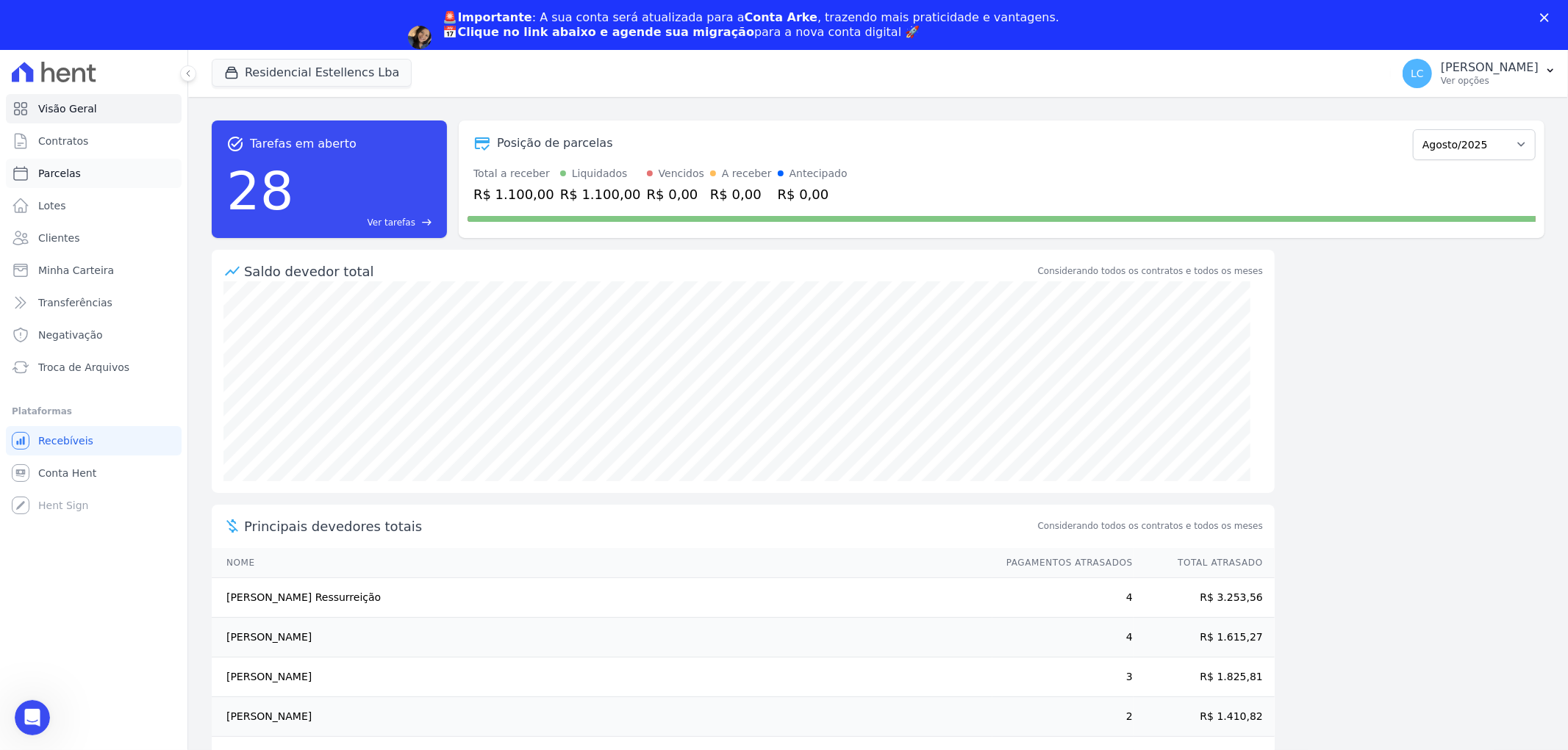
click at [81, 173] on link "Parcelas" at bounding box center [93, 173] width 176 height 30
select select
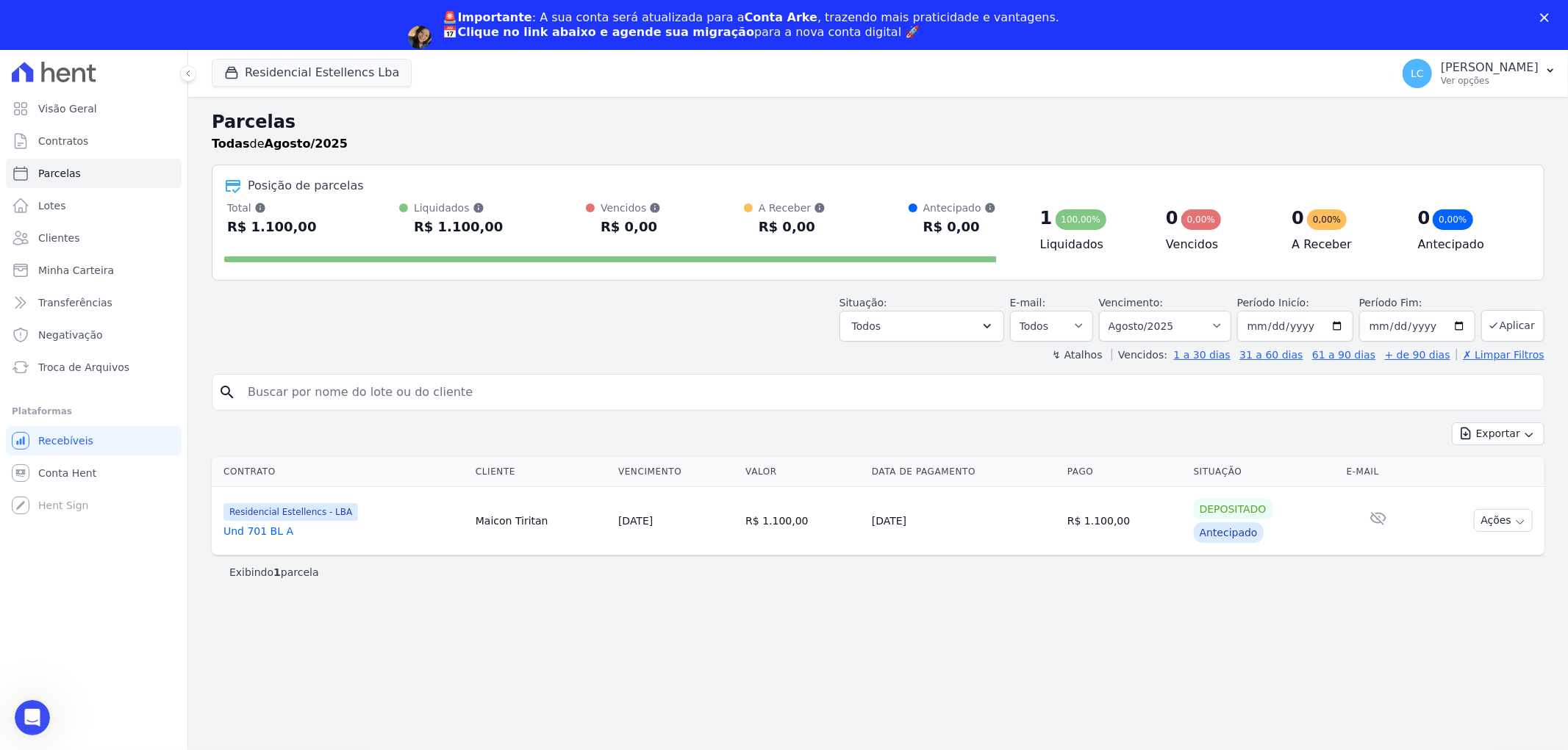
click at [348, 398] on input "search" at bounding box center [888, 392] width 1299 height 30
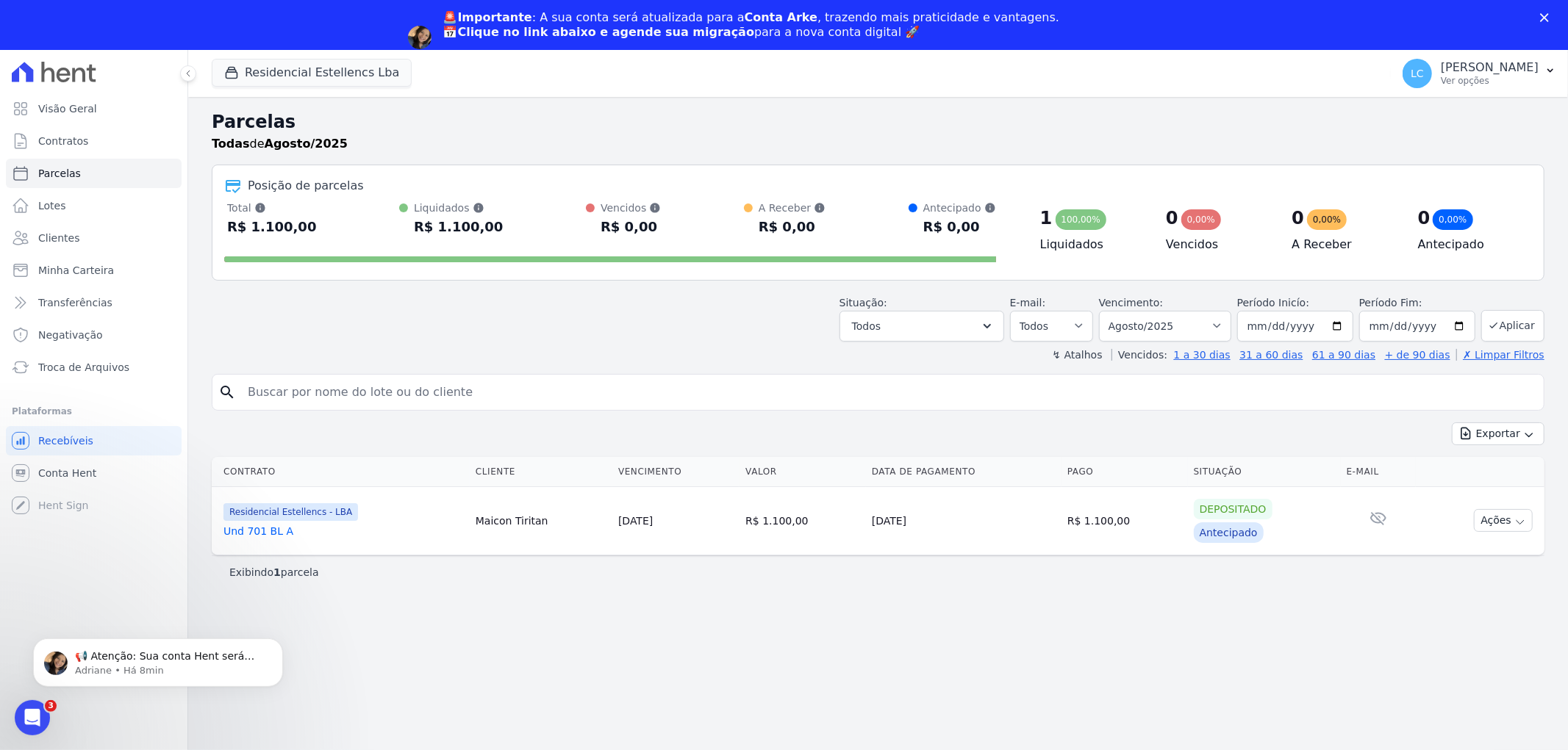
paste input "[PERSON_NAME]"
type input "[PERSON_NAME]"
select select
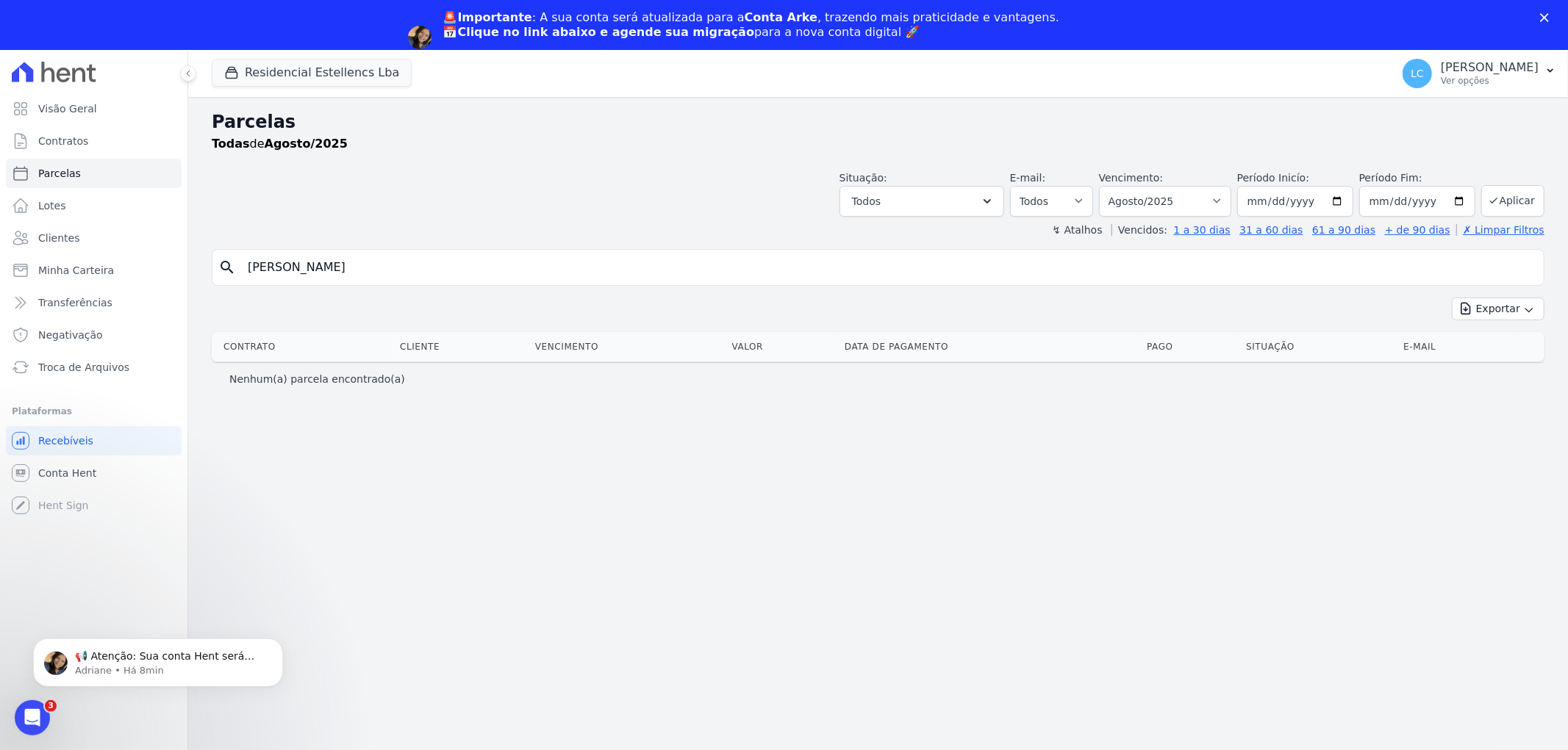
drag, startPoint x: 423, startPoint y: 272, endPoint x: 300, endPoint y: 273, distance: 123.0
click at [300, 273] on input "[PERSON_NAME]" at bounding box center [888, 268] width 1299 height 30
type input "Francisco"
select select
click at [365, 254] on input "Francisco" at bounding box center [888, 268] width 1299 height 30
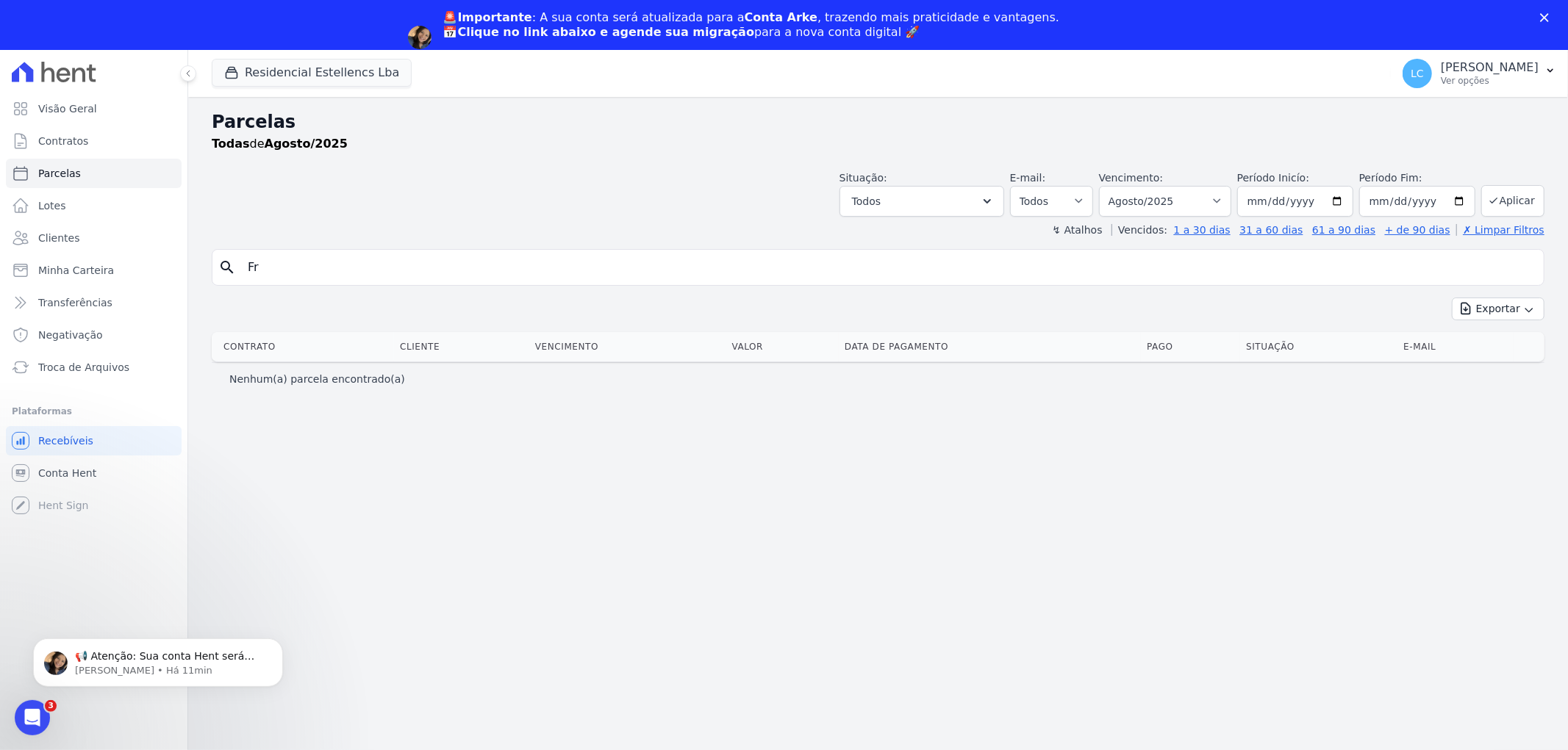
type input "F"
paste input "4339"
type input "433"
select select
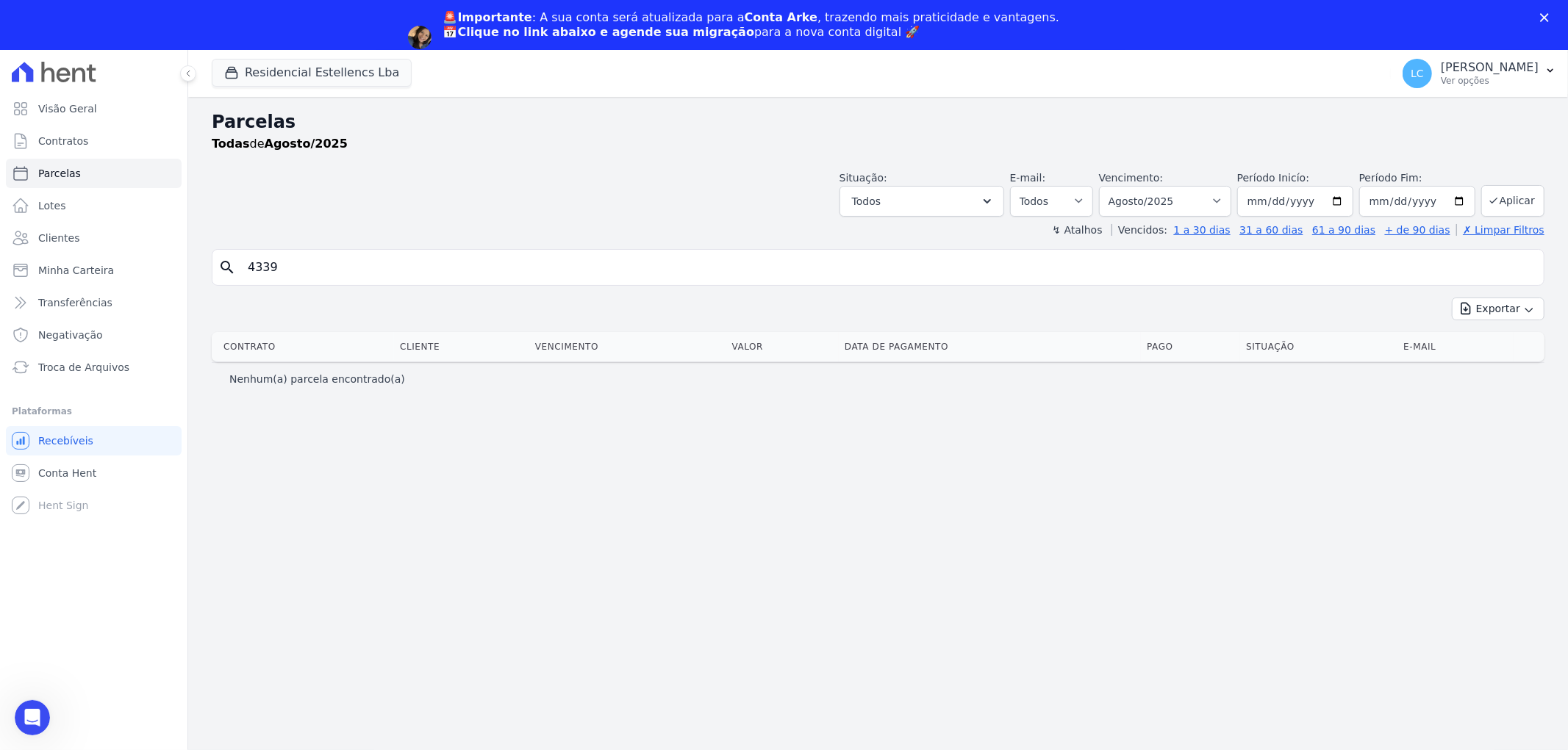
click at [287, 273] on input "4339" at bounding box center [888, 268] width 1299 height 30
drag, startPoint x: 287, startPoint y: 273, endPoint x: 277, endPoint y: 262, distance: 14.9
click at [284, 273] on input "4339" at bounding box center [888, 268] width 1299 height 30
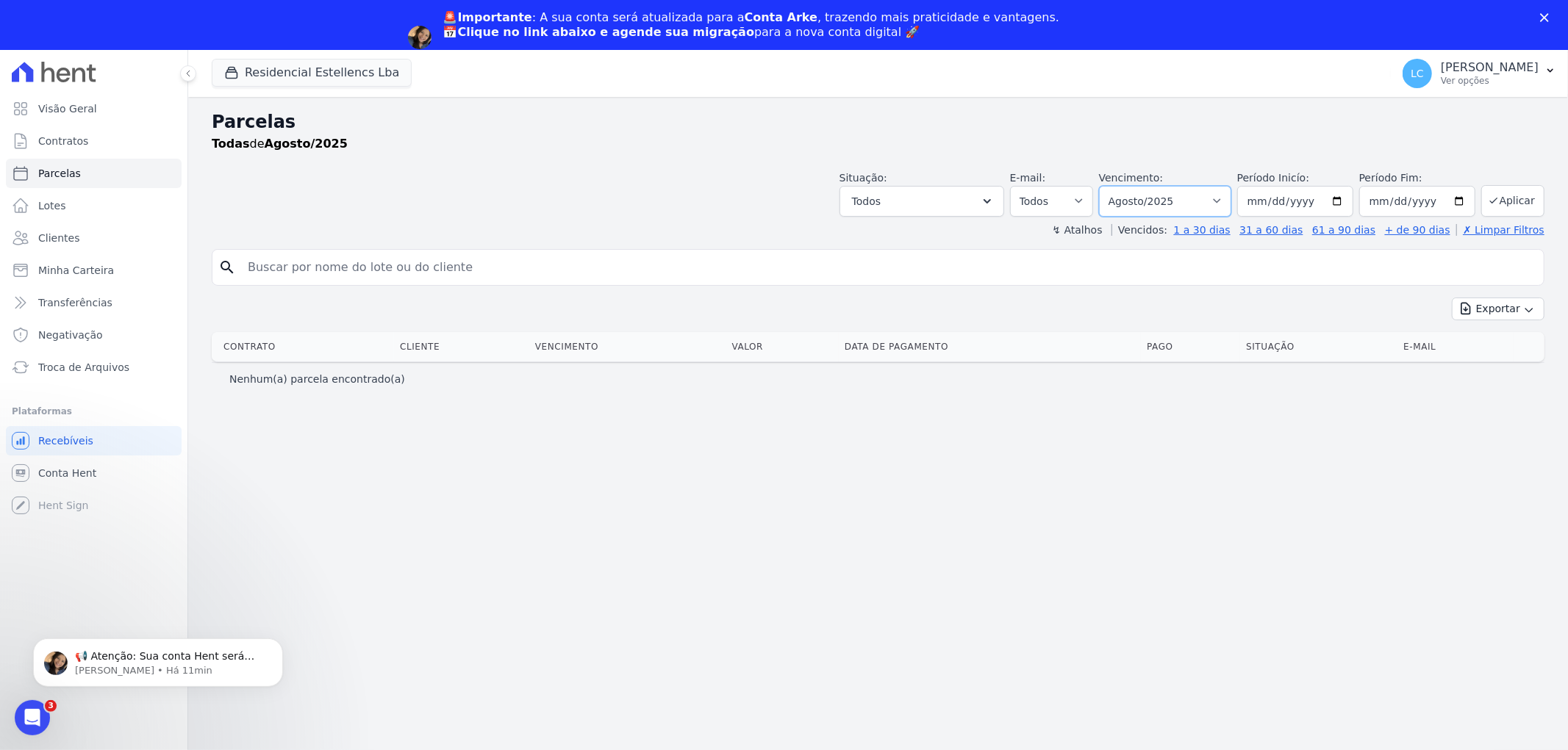
click at [1225, 204] on select "Filtrar por período ──────── Todos os meses Março/2018 Abril/2018 Maio/2018 Jun…" at bounding box center [1165, 201] width 132 height 31
select select "all"
click at [1120, 186] on select "Filtrar por período ──────── Todos os meses Março/2018 Abril/2018 Maio/2018 Jun…" at bounding box center [1165, 201] width 132 height 31
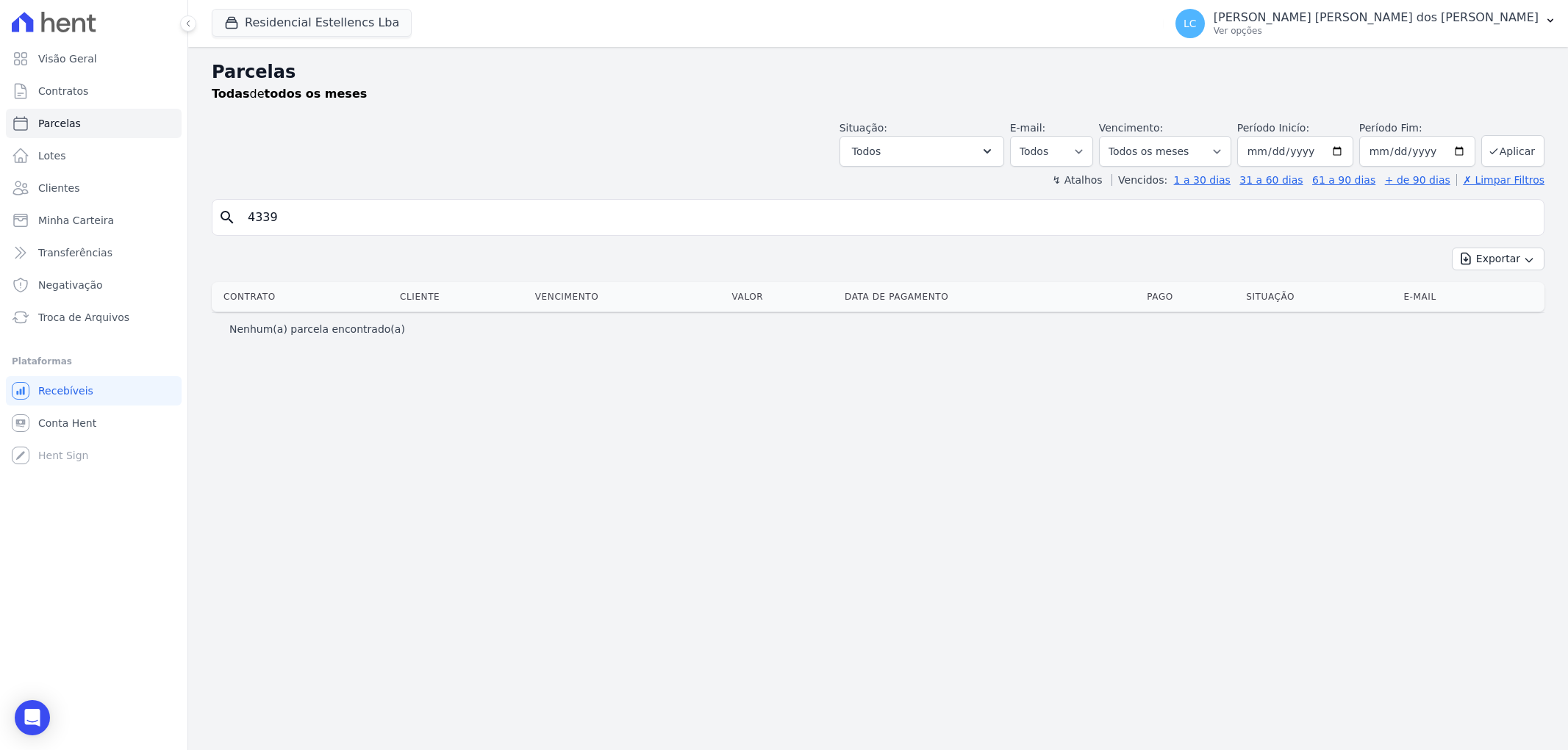
select select
click at [392, 223] on input "4339" at bounding box center [888, 218] width 1299 height 30
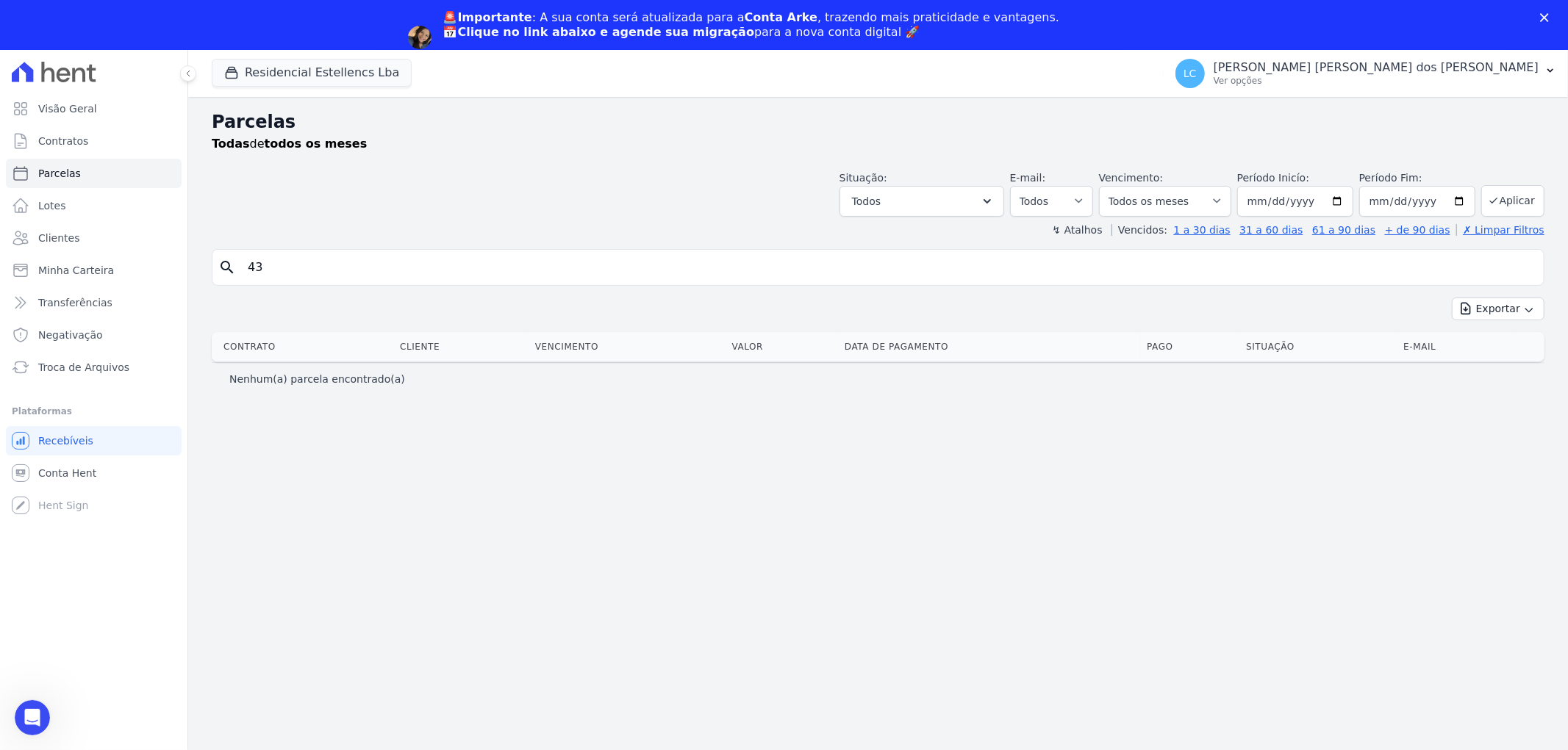
type input "4"
paste input "[PERSON_NAME]"
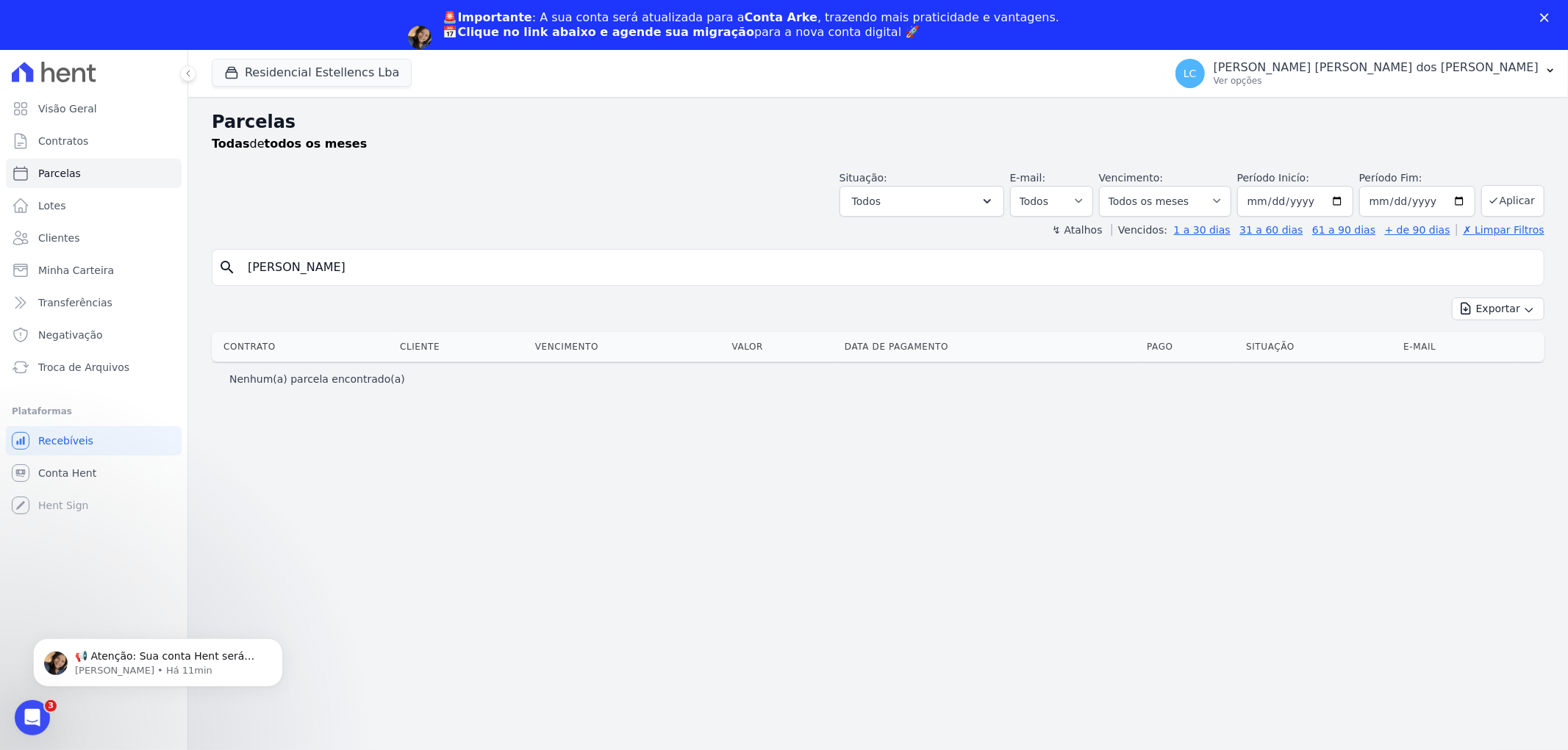
type input "[PERSON_NAME]"
select select
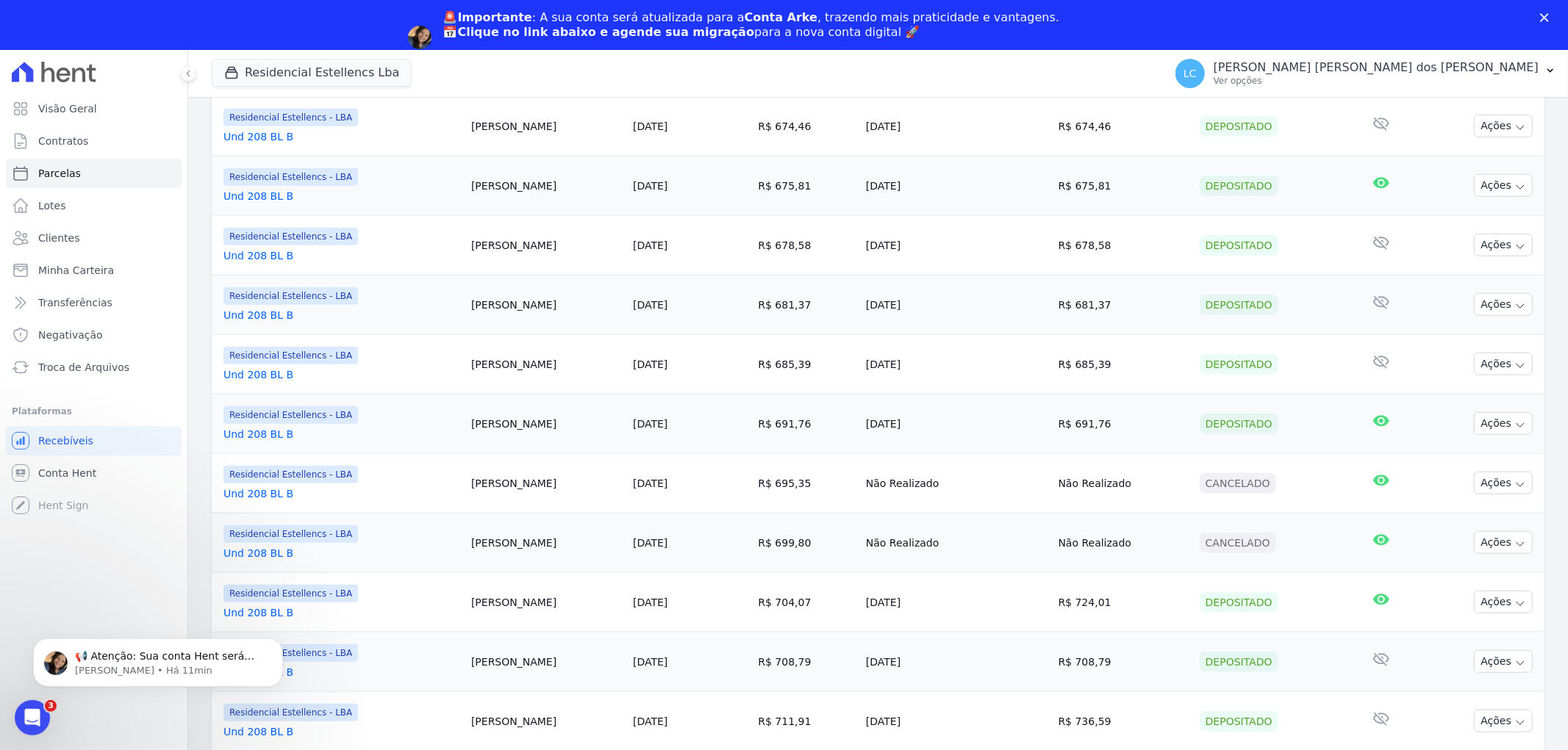
scroll to position [1115, 0]
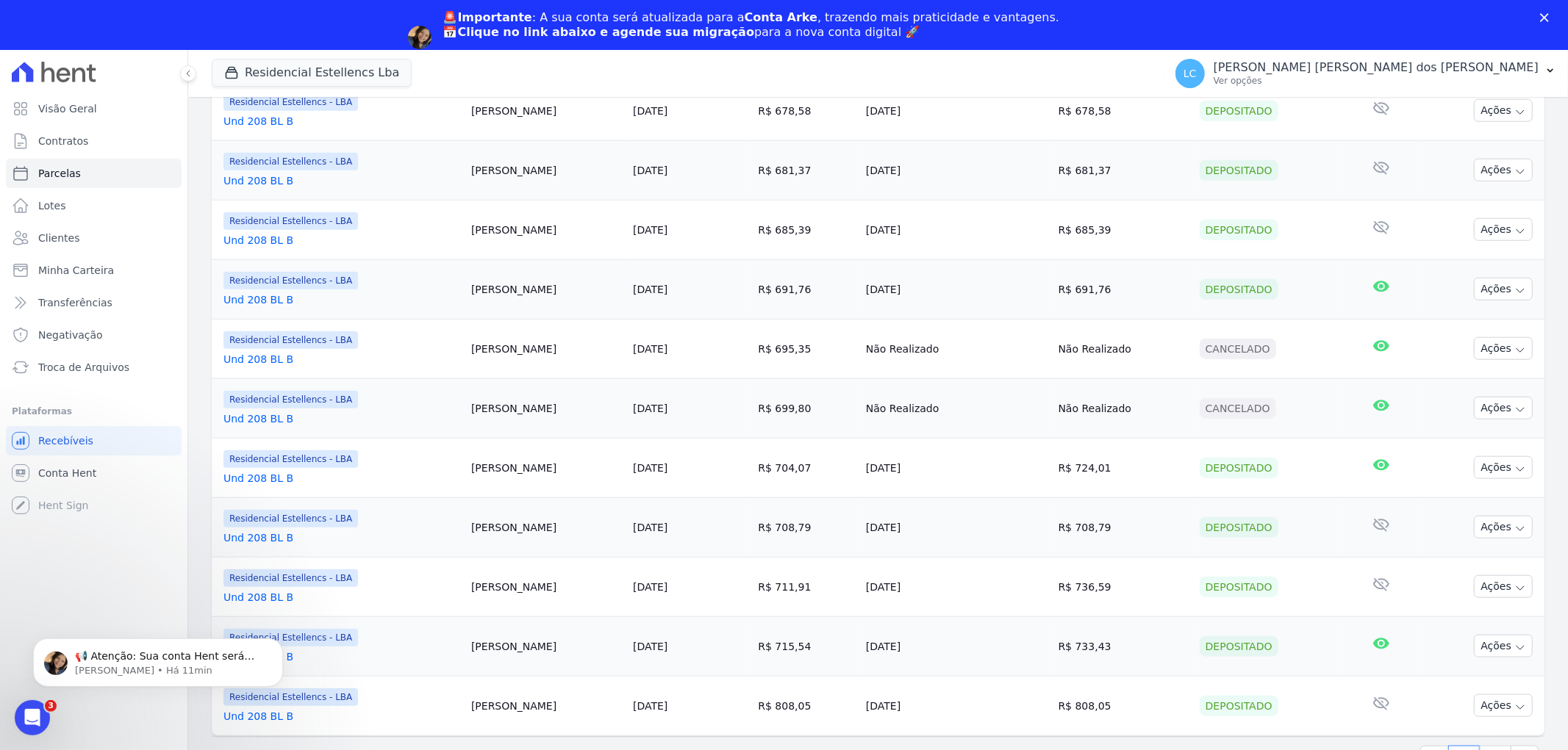
click at [1546, 11] on div "🚨Importante : A sua conta será atualizada para a Conta Arke , trazendo mais pra…" at bounding box center [784, 37] width 1568 height 64
click at [1542, 16] on polygon "Fechar" at bounding box center [1544, 17] width 9 height 9
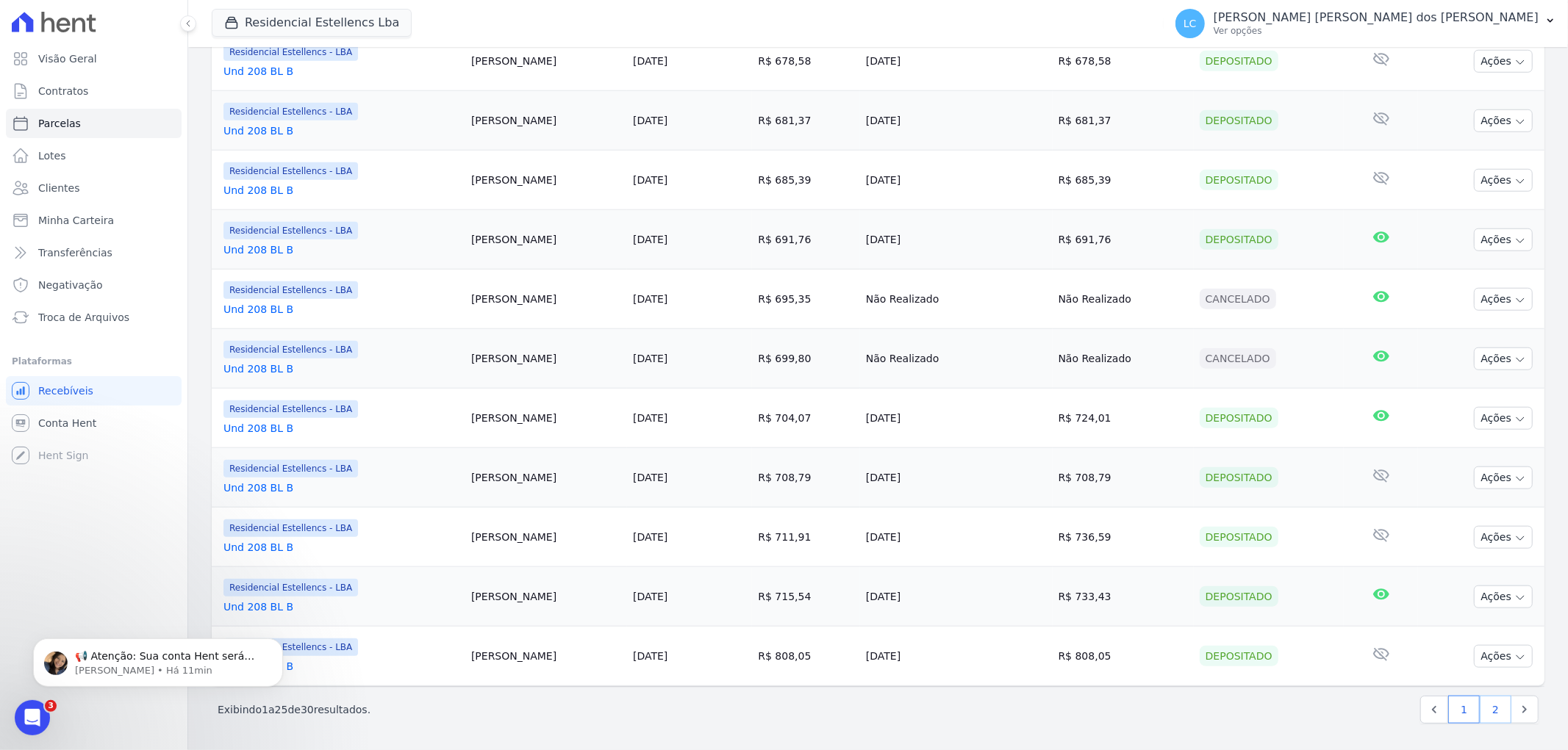
click at [1480, 709] on link "2" at bounding box center [1495, 710] width 31 height 28
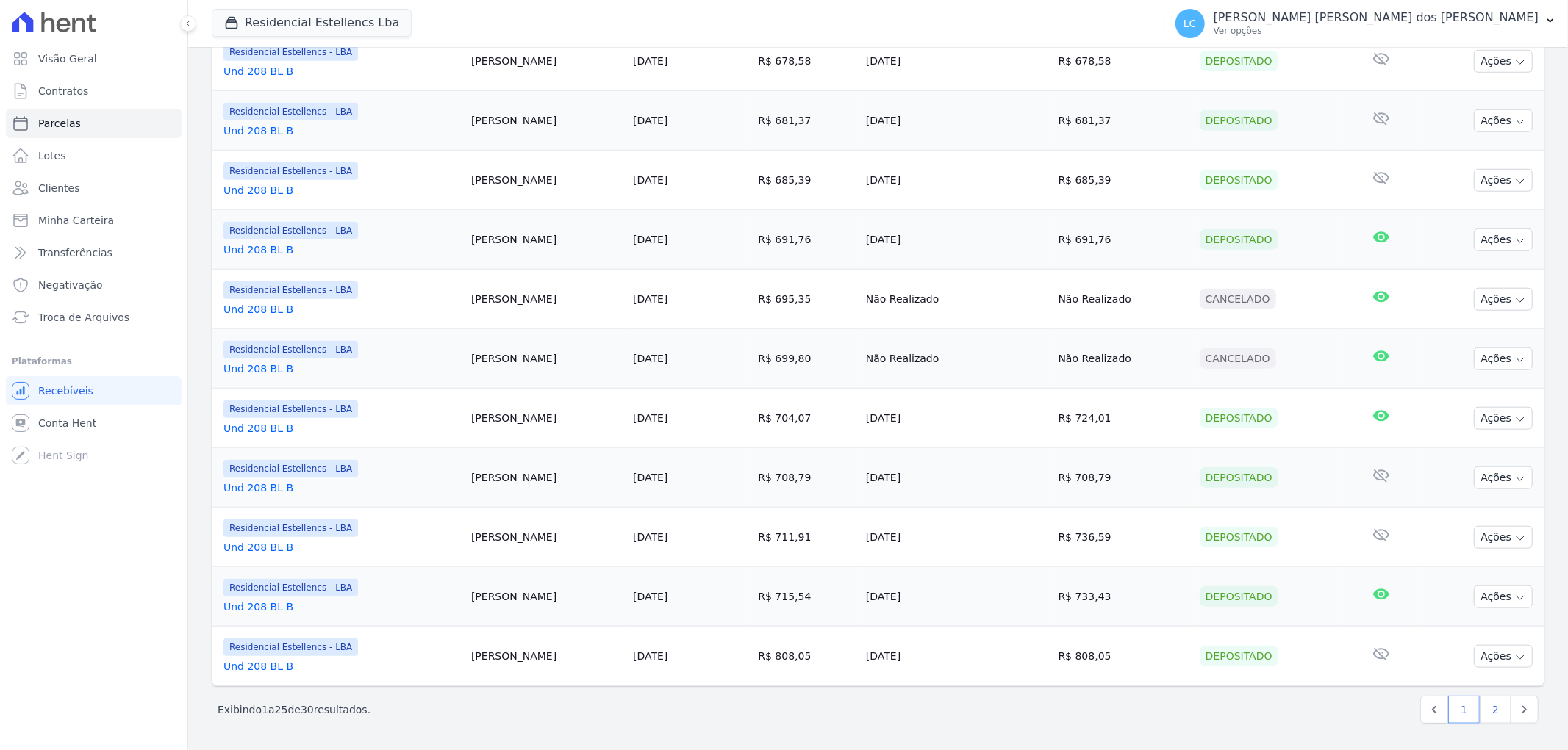
select select
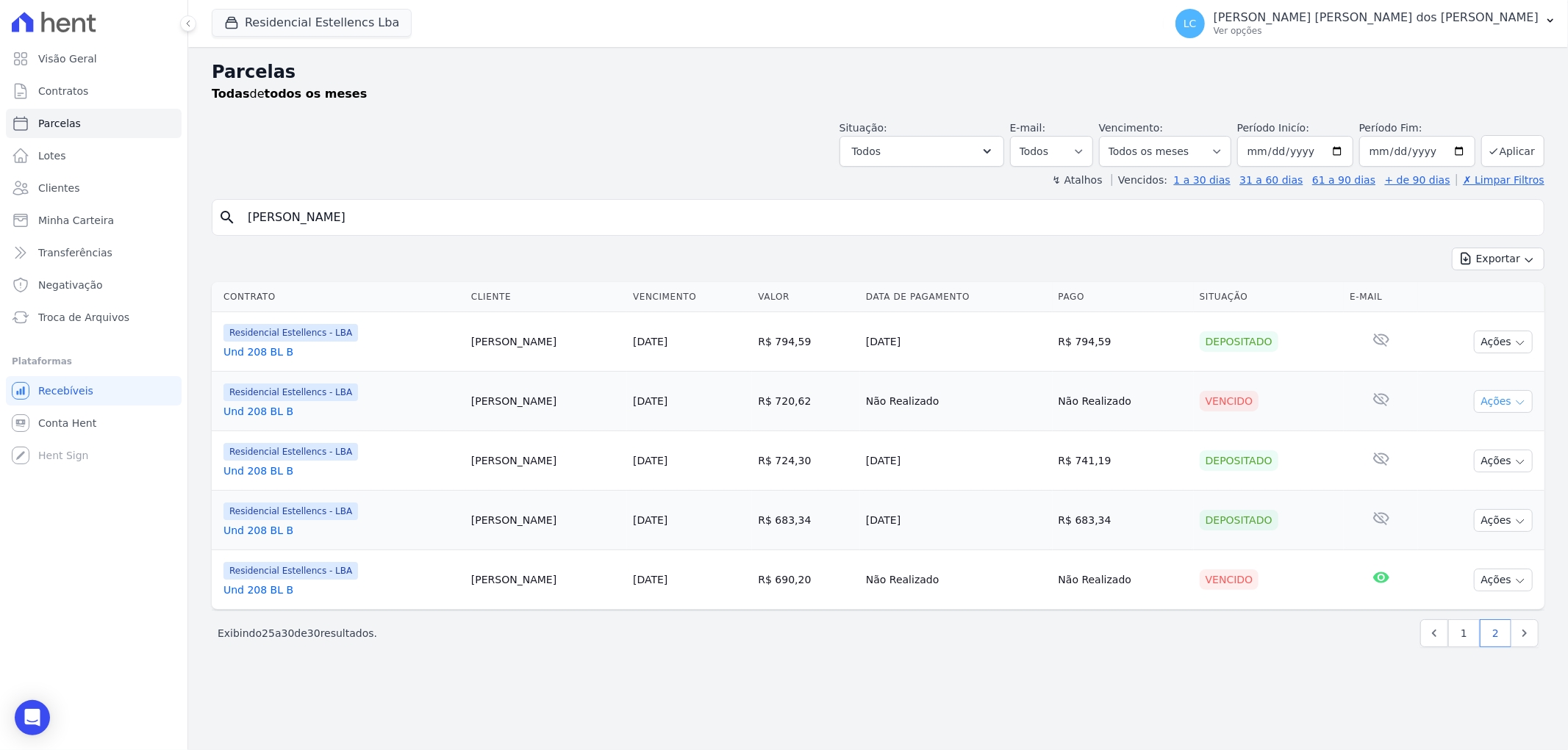
click at [1520, 402] on icon "button" at bounding box center [1520, 402] width 12 height 12
click at [269, 400] on span "Residencial Estellencs - LBA" at bounding box center [290, 392] width 135 height 17
click at [259, 413] on link "Und 208 BL B" at bounding box center [341, 411] width 236 height 15
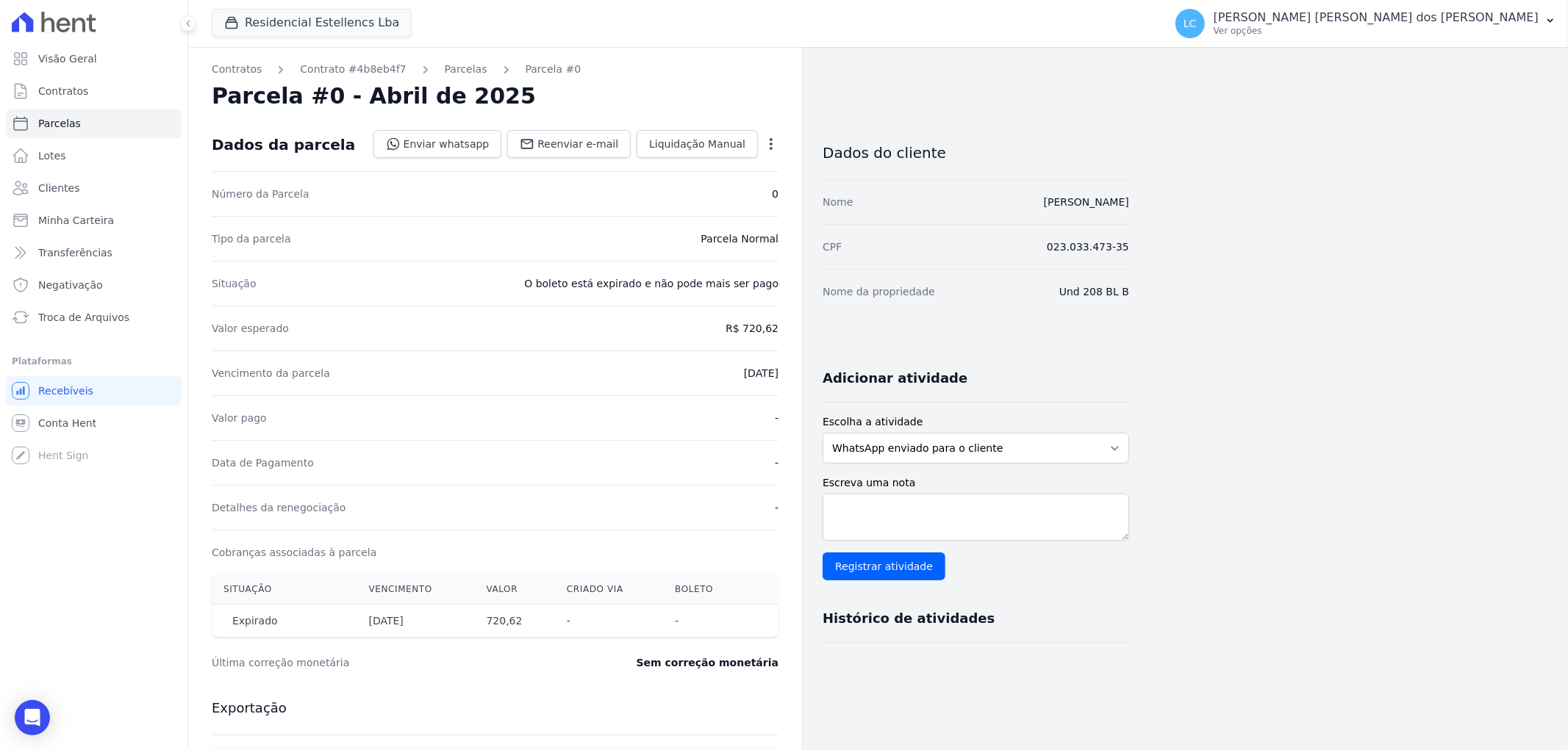
click at [772, 145] on icon "button" at bounding box center [771, 144] width 15 height 15
click at [729, 187] on link "Cancelar Cobrança" at bounding box center [707, 190] width 130 height 26
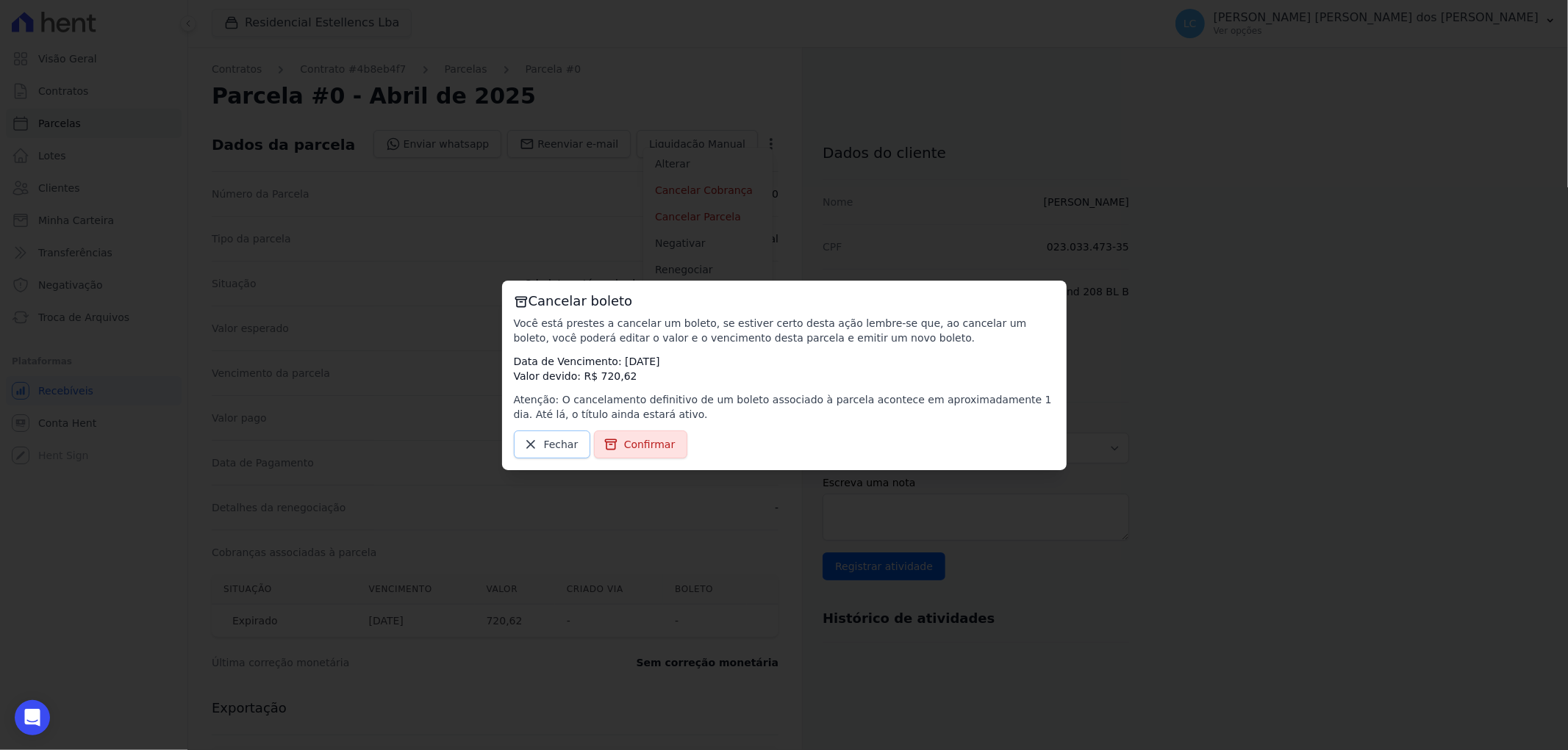
click at [523, 439] on icon at bounding box center [530, 444] width 15 height 15
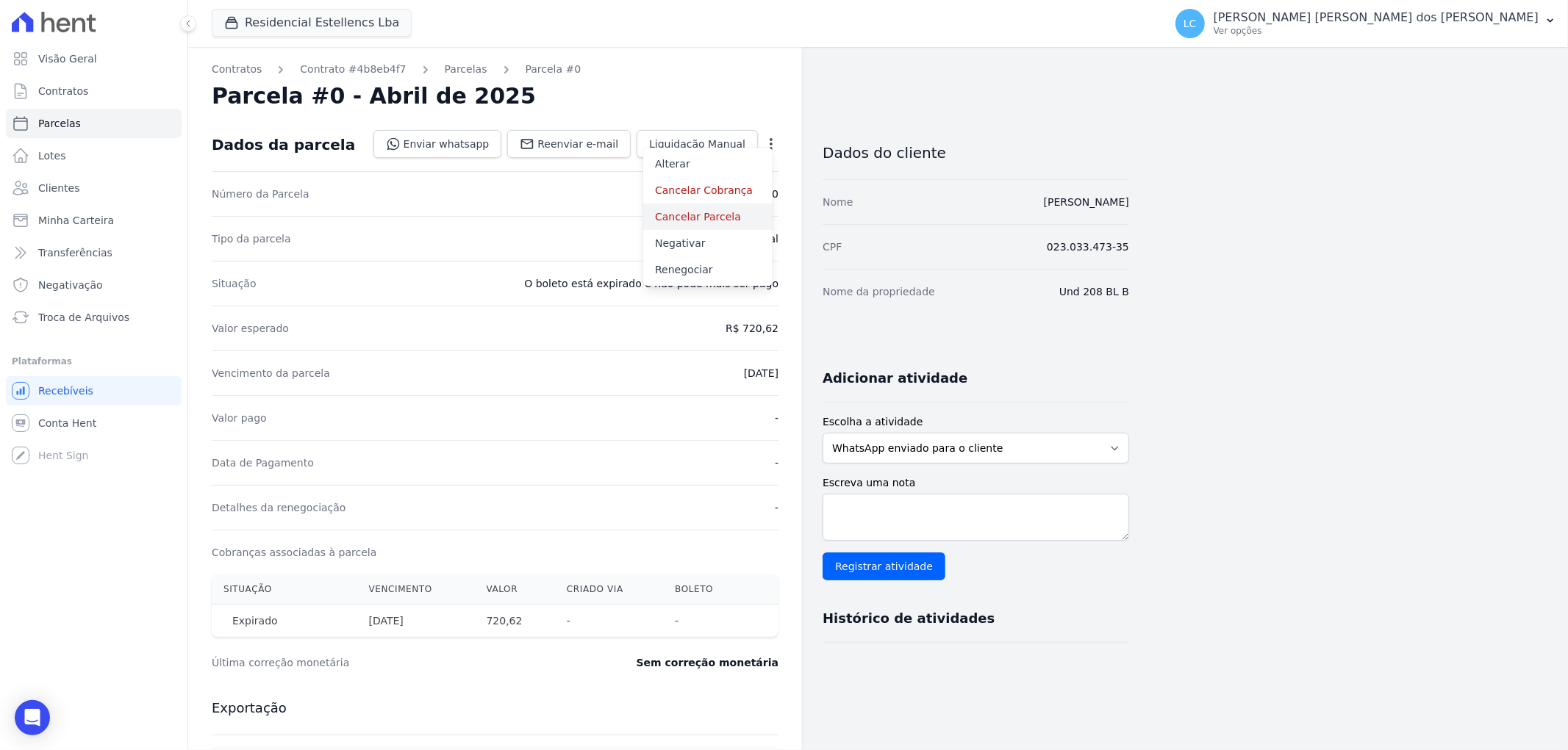
click at [686, 221] on link "Cancelar Parcela" at bounding box center [707, 216] width 130 height 26
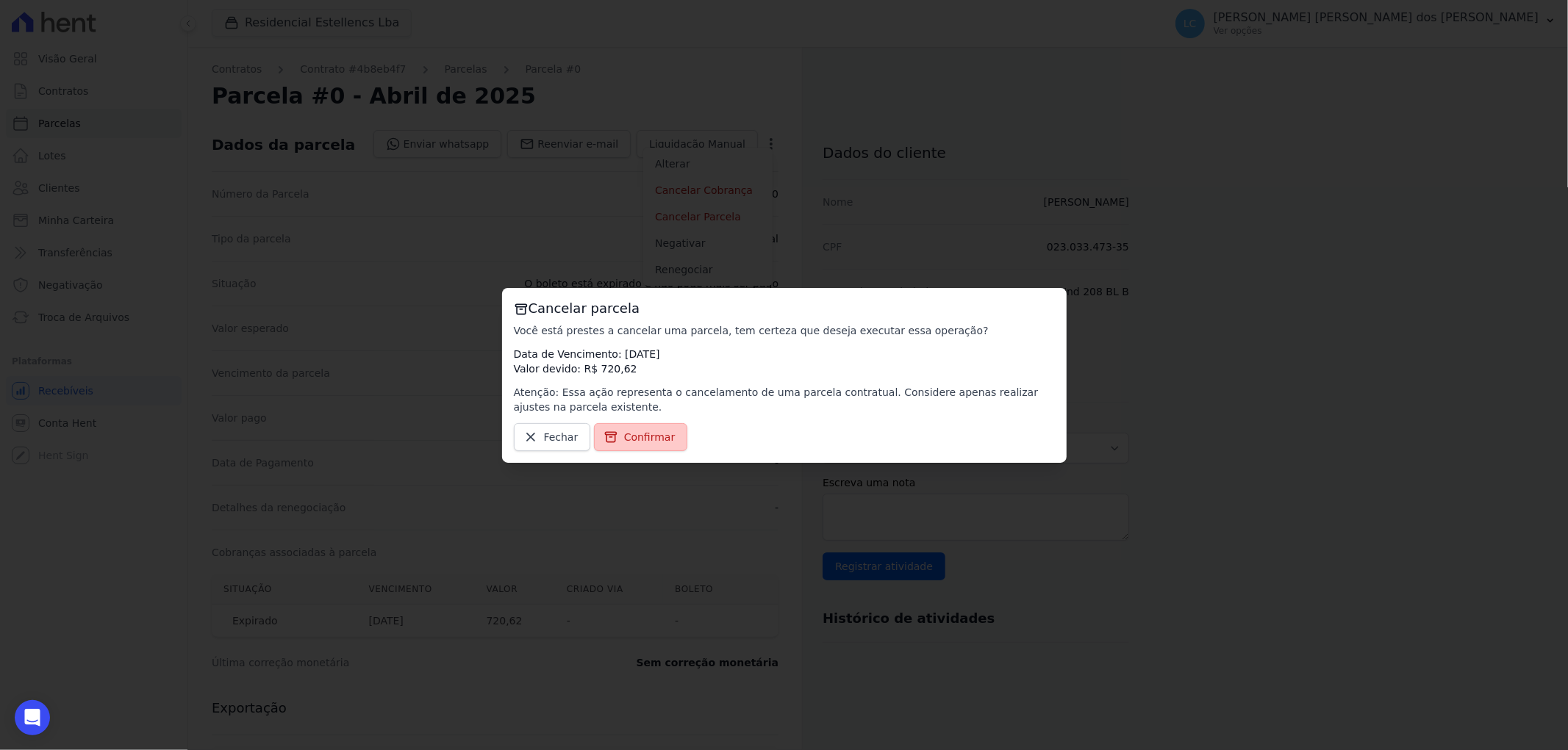
click at [619, 434] on link "Confirmar" at bounding box center [641, 437] width 94 height 28
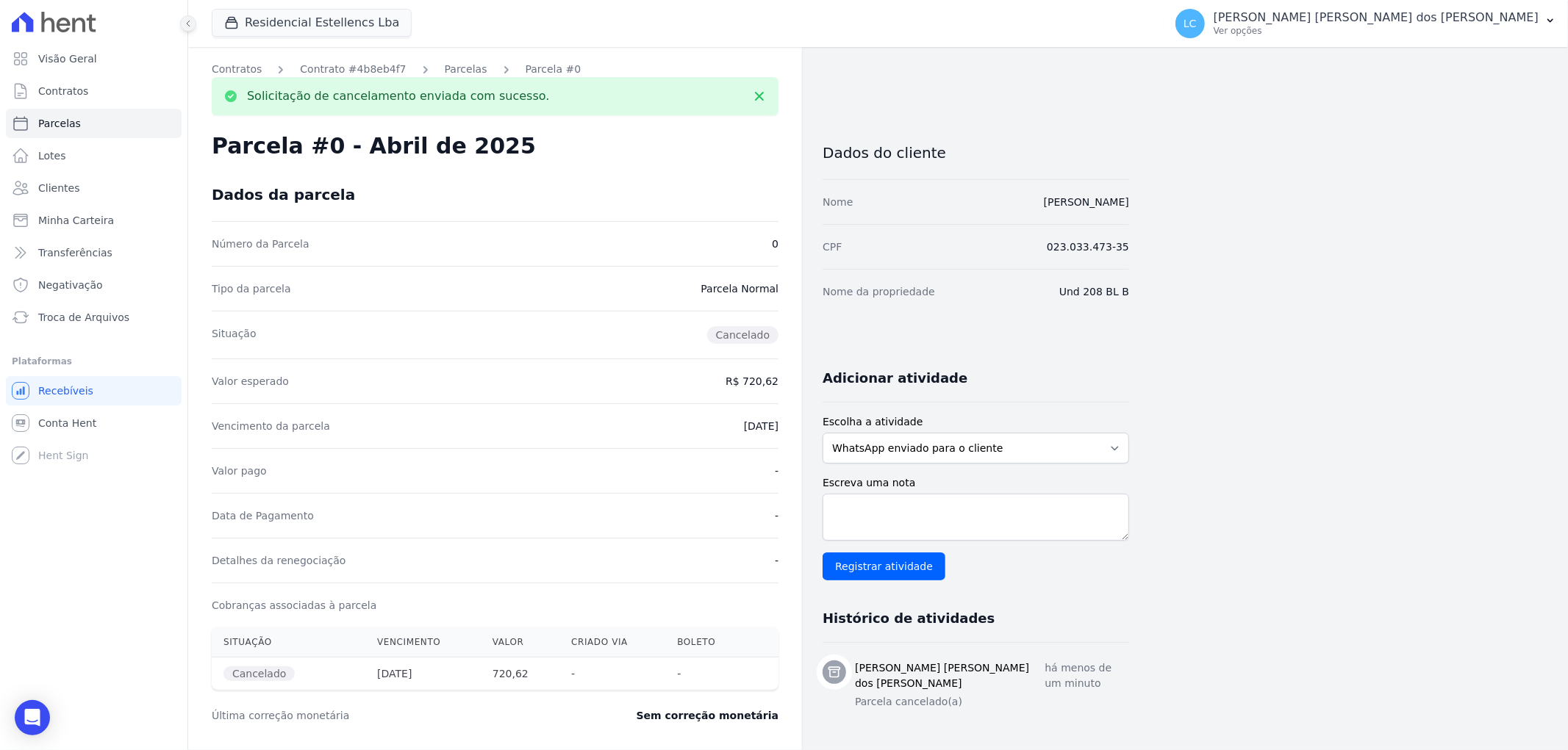
click at [186, 26] on icon at bounding box center [188, 23] width 9 height 9
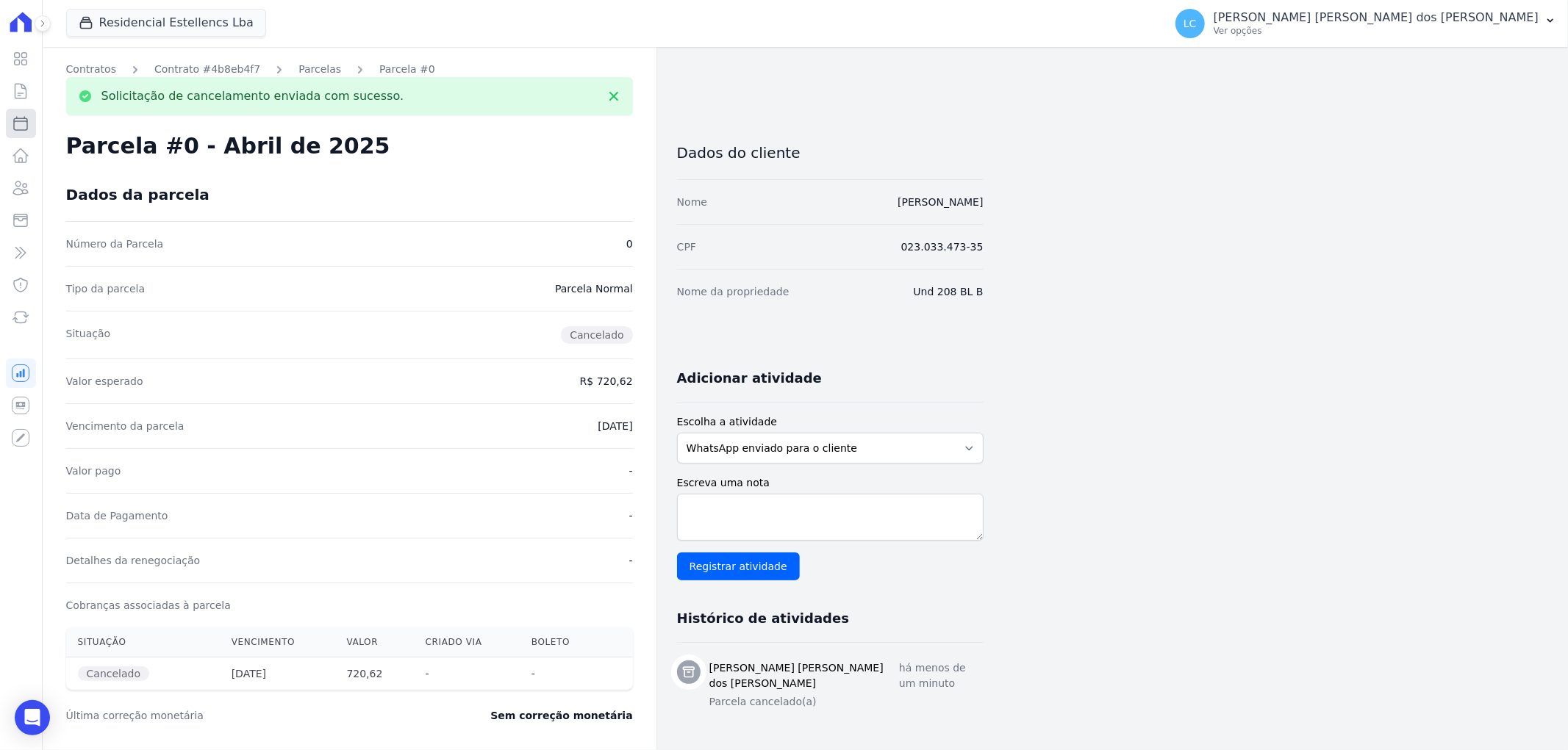
click at [19, 128] on icon at bounding box center [20, 123] width 17 height 17
select select
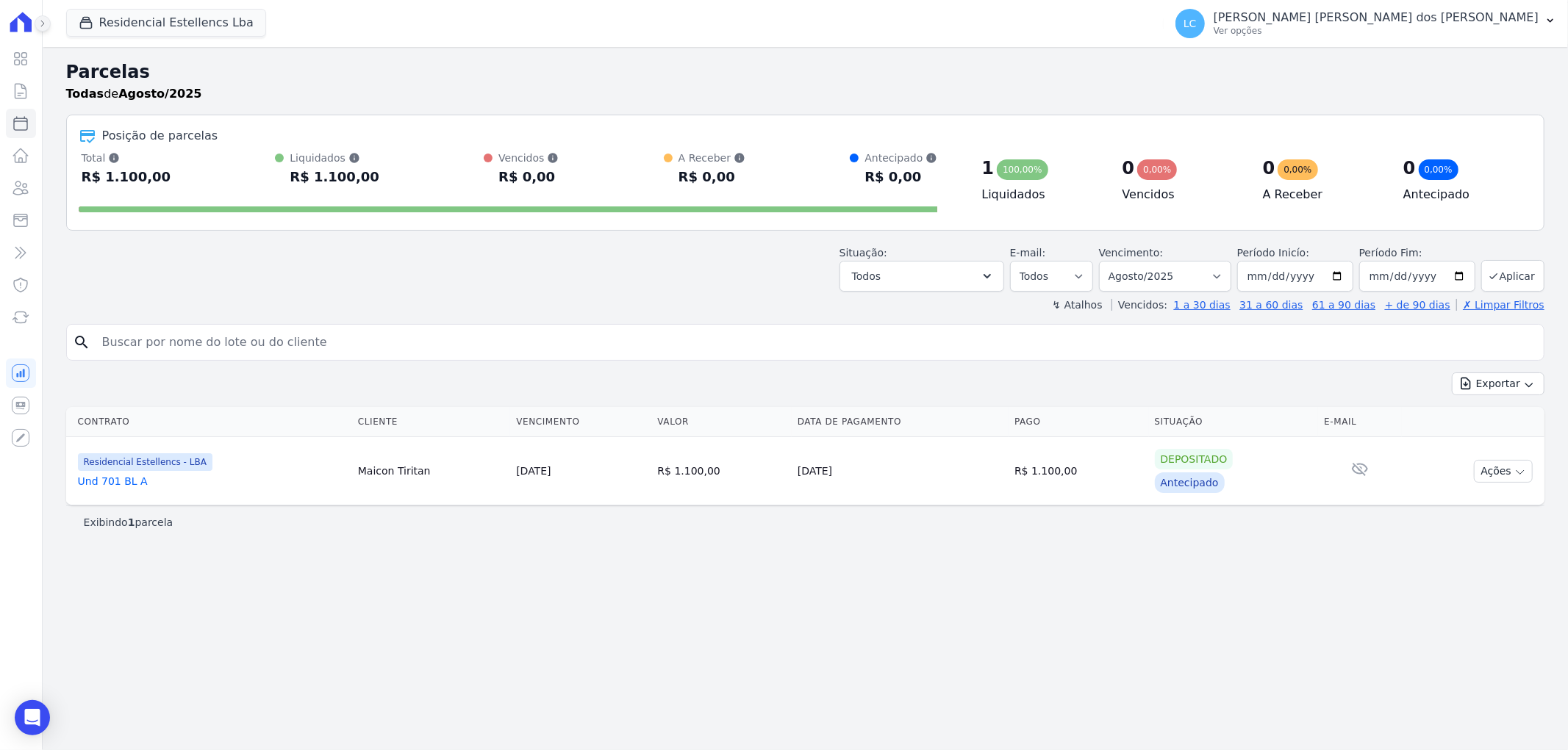
click at [40, 21] on icon at bounding box center [42, 23] width 9 height 9
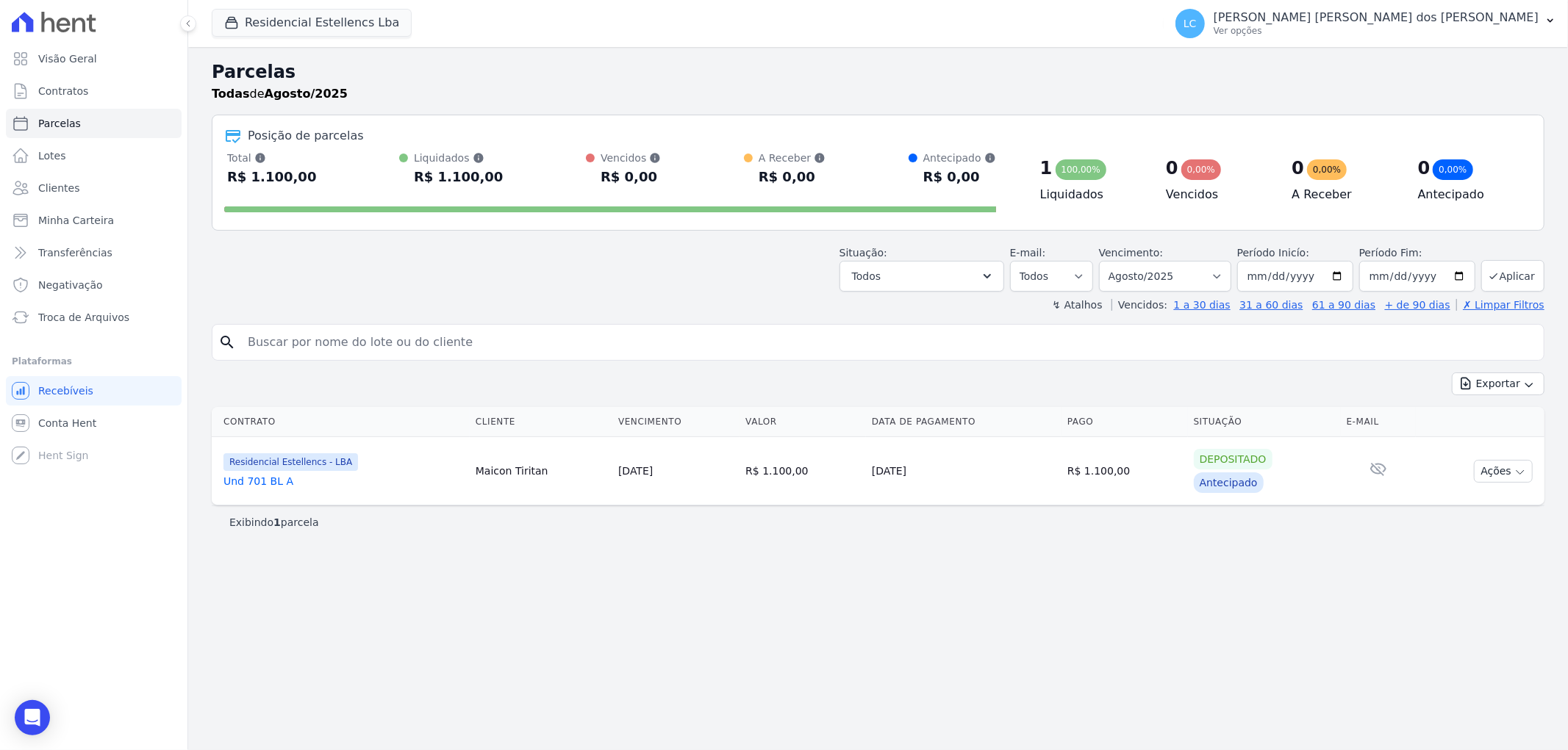
click at [548, 346] on input "search" at bounding box center [888, 343] width 1299 height 30
paste input "[PERSON_NAME]"
type input "[PERSON_NAME]"
select select
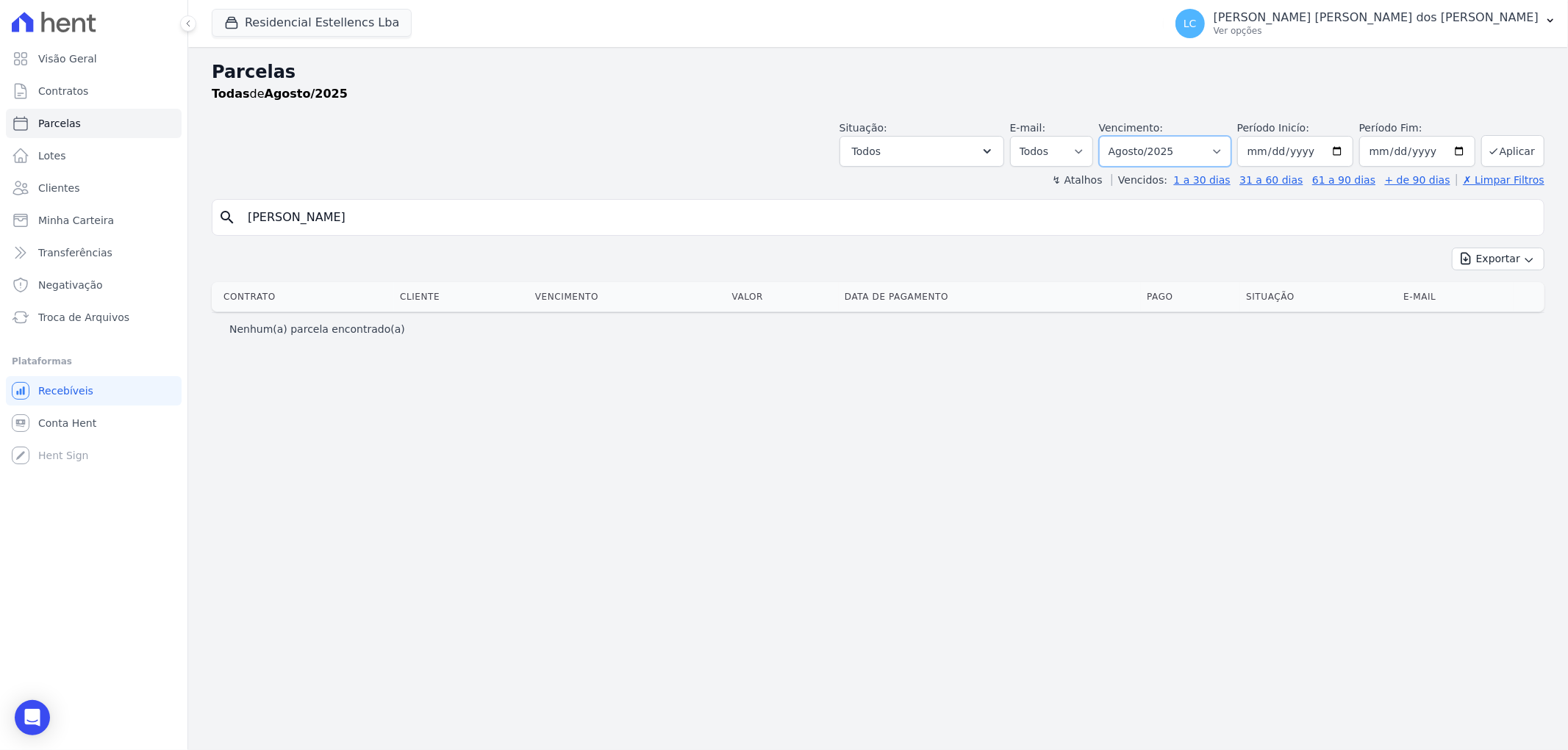
click at [1230, 147] on select "Filtrar por período ──────── Todos os meses Março/2018 Abril/2018 Maio/2018 Jun…" at bounding box center [1165, 151] width 132 height 31
select select "all"
click at [1120, 136] on select "Filtrar por período ──────── Todos os meses Março/2018 Abril/2018 Maio/2018 Jun…" at bounding box center [1165, 151] width 132 height 31
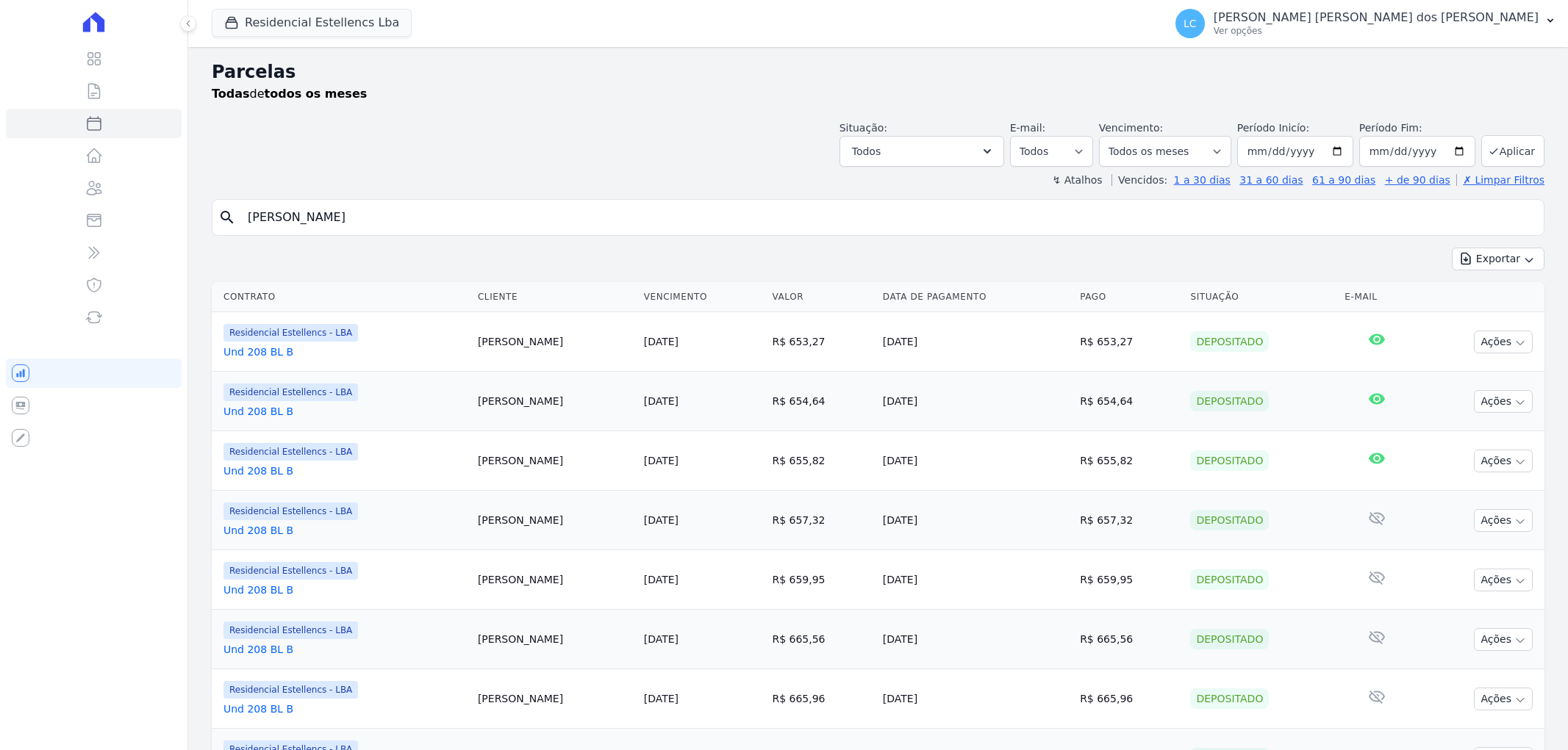
select select
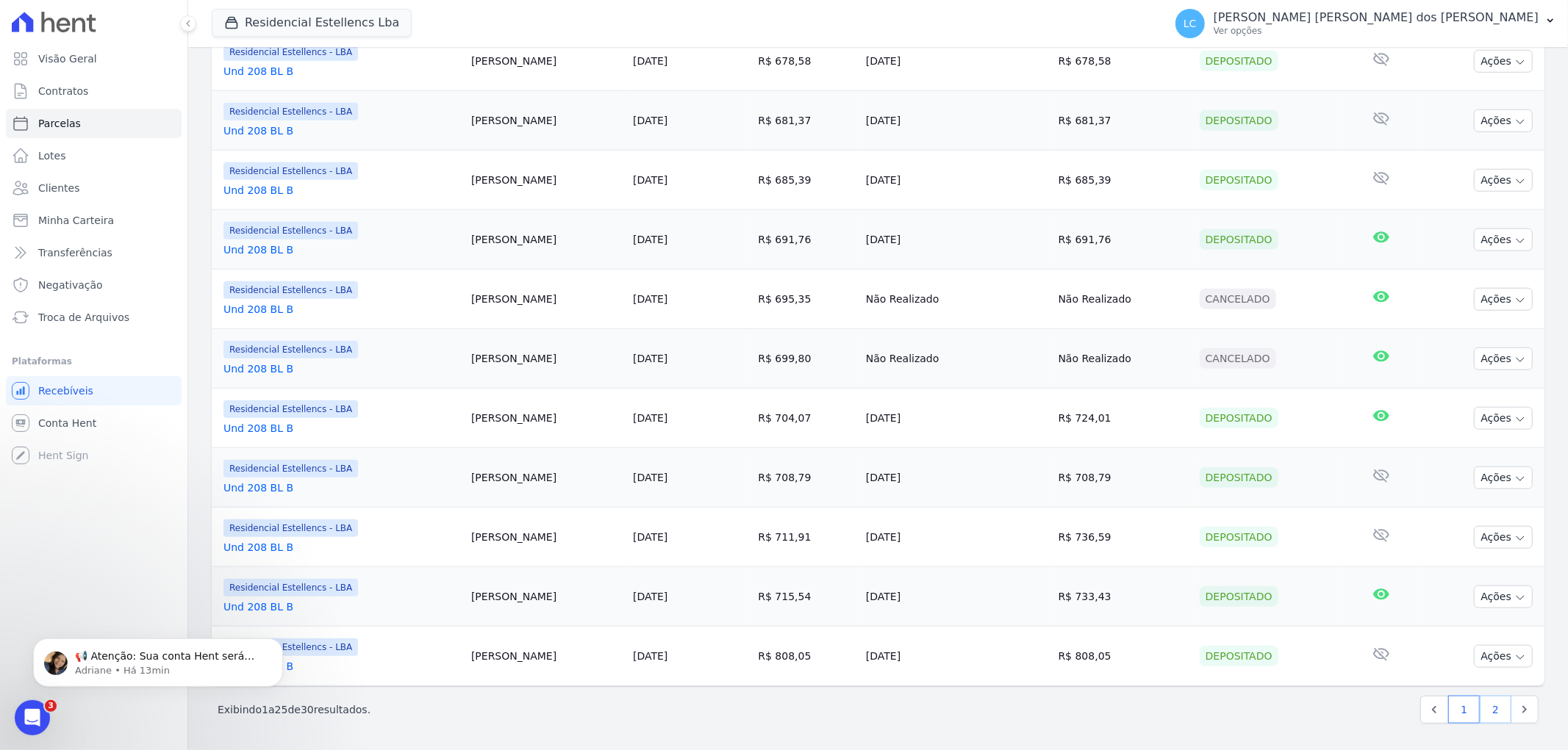
click at [1480, 702] on link "2" at bounding box center [1495, 710] width 31 height 28
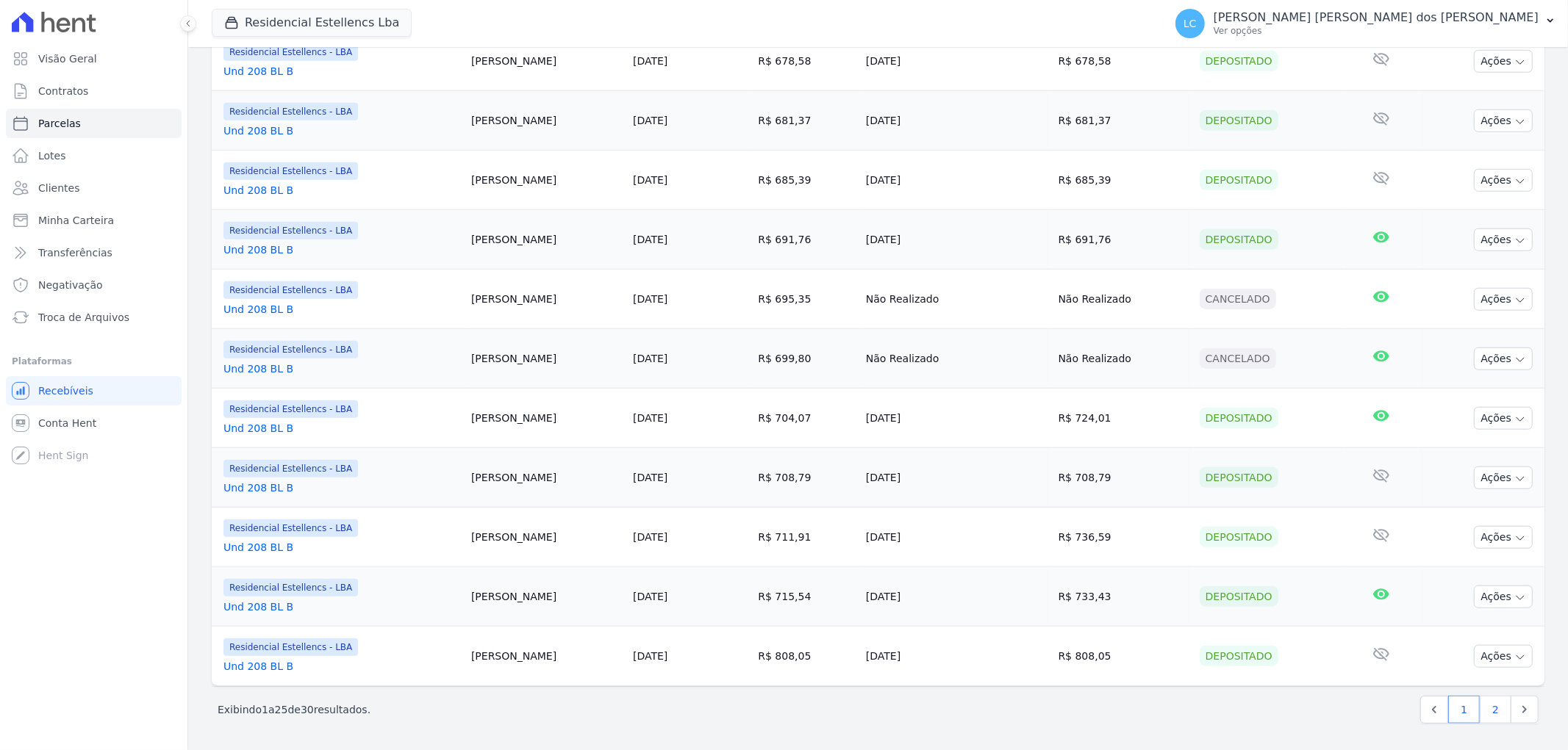
select select
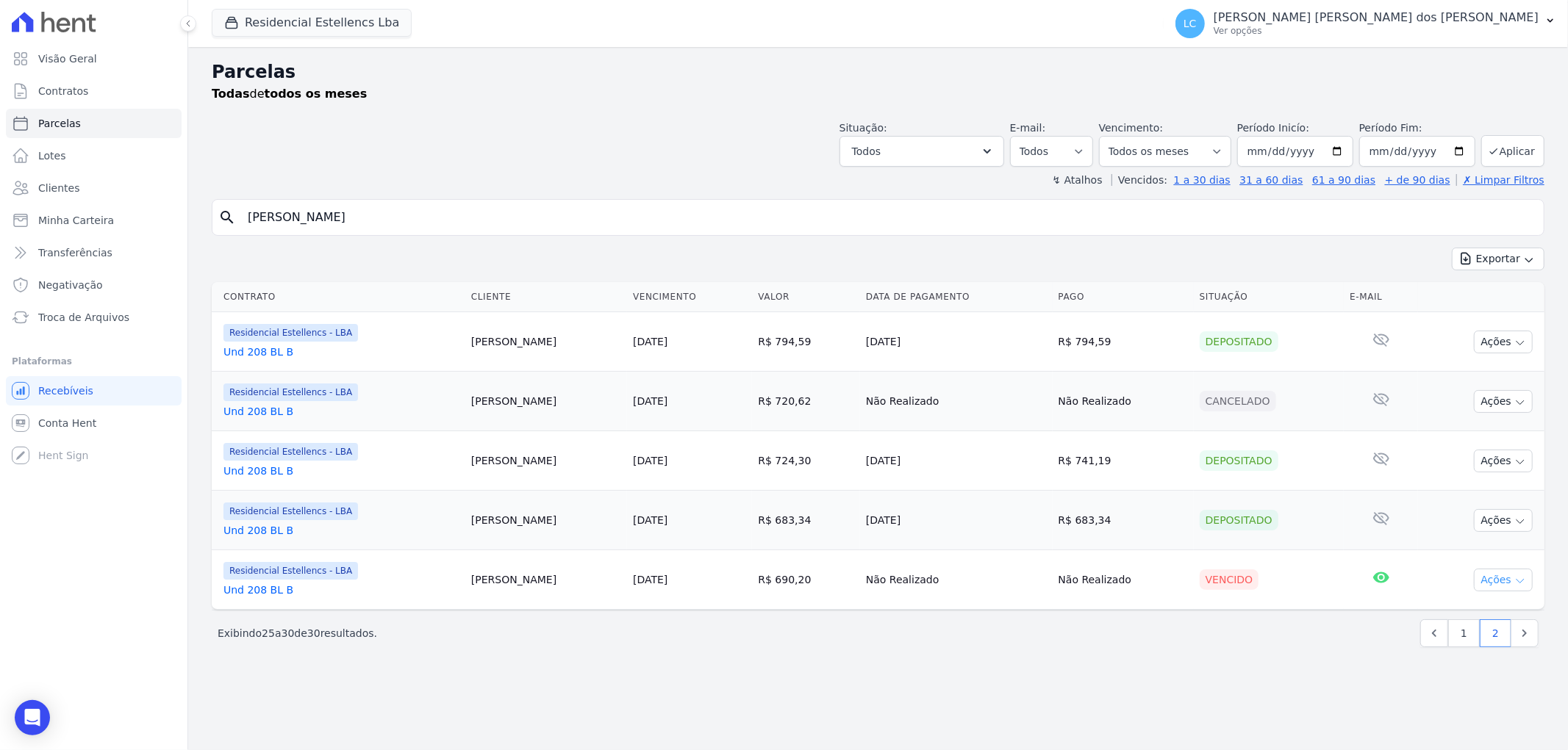
click at [1518, 581] on icon "button" at bounding box center [1520, 581] width 12 height 12
click at [1485, 613] on link "Ver boleto" at bounding box center [1497, 614] width 141 height 27
